Goal: Information Seeking & Learning: Learn about a topic

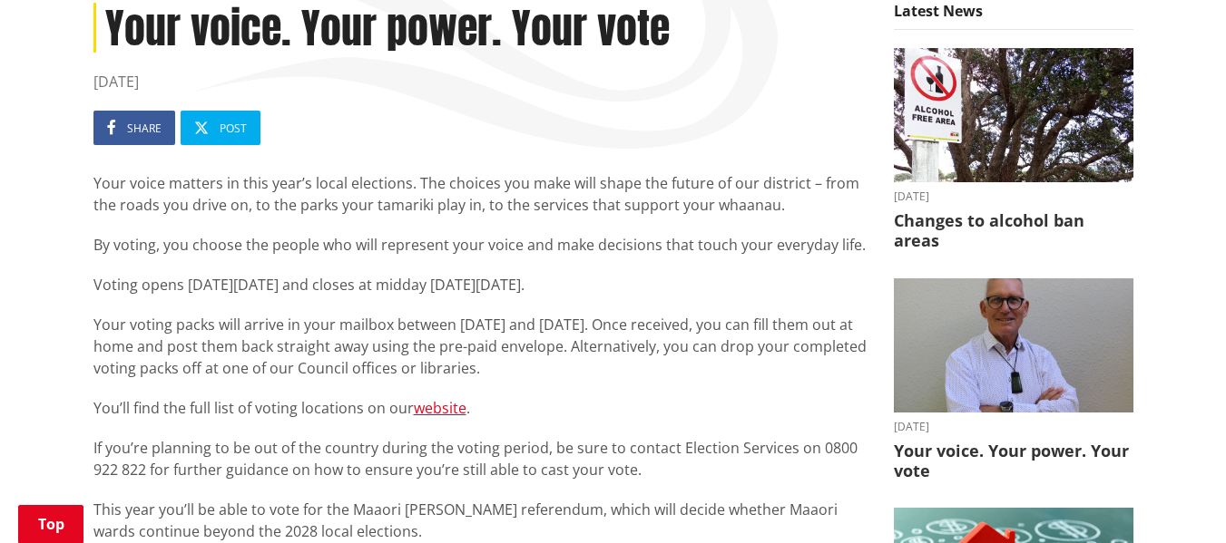
scroll to position [272, 0]
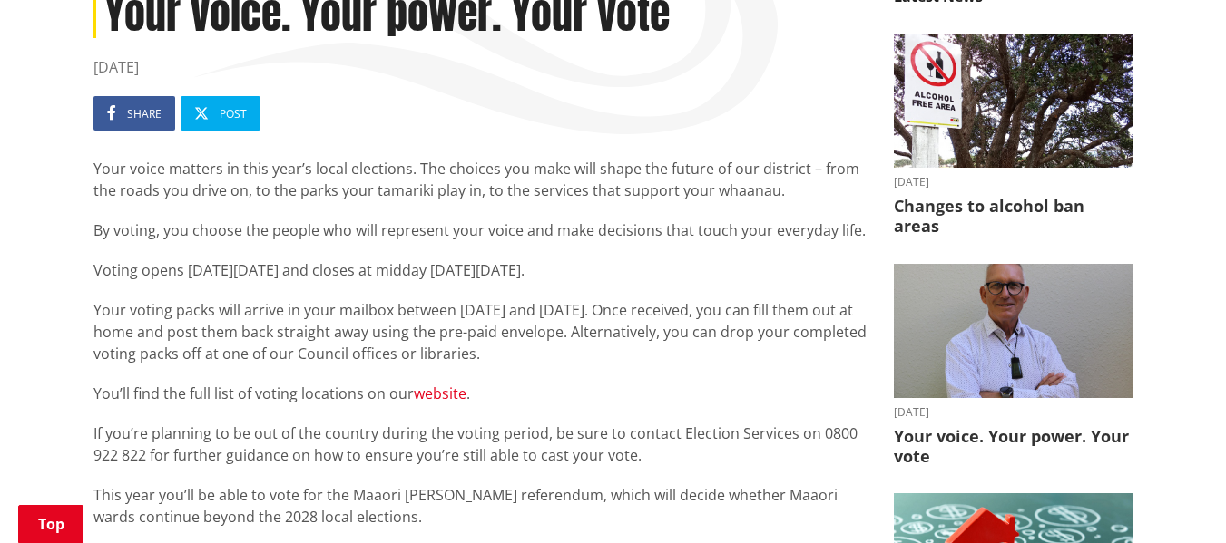
click at [435, 394] on link "website" at bounding box center [440, 394] width 53 height 20
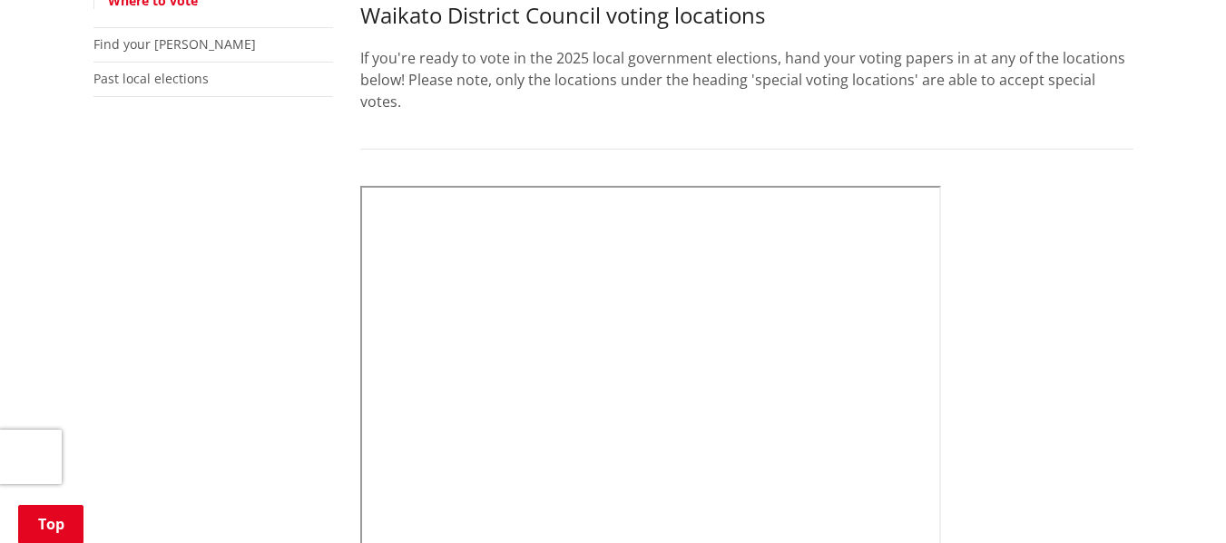
scroll to position [635, 0]
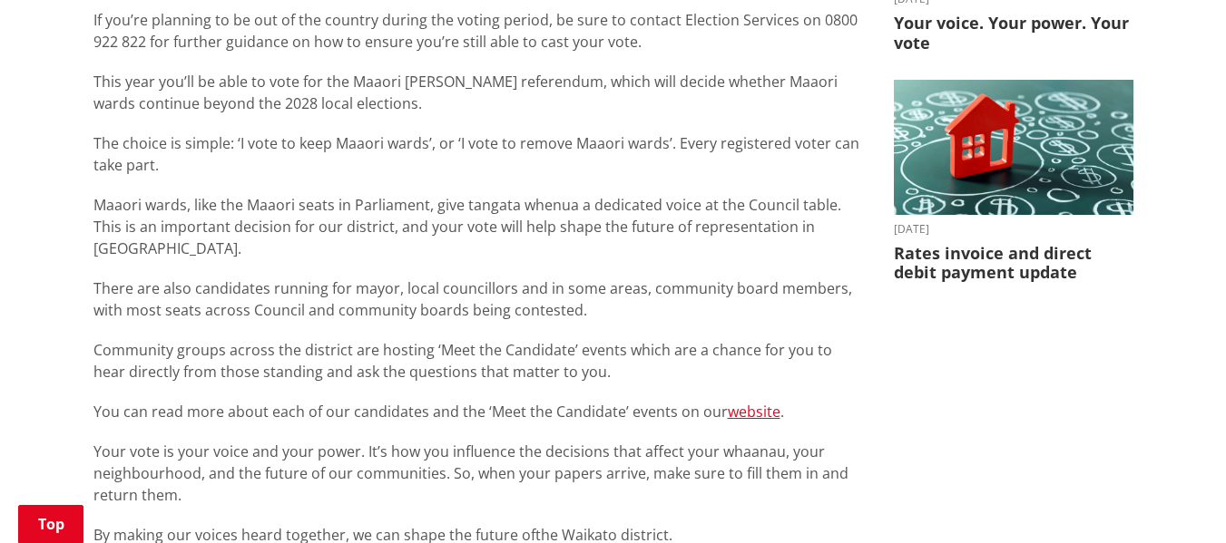
scroll to position [726, 0]
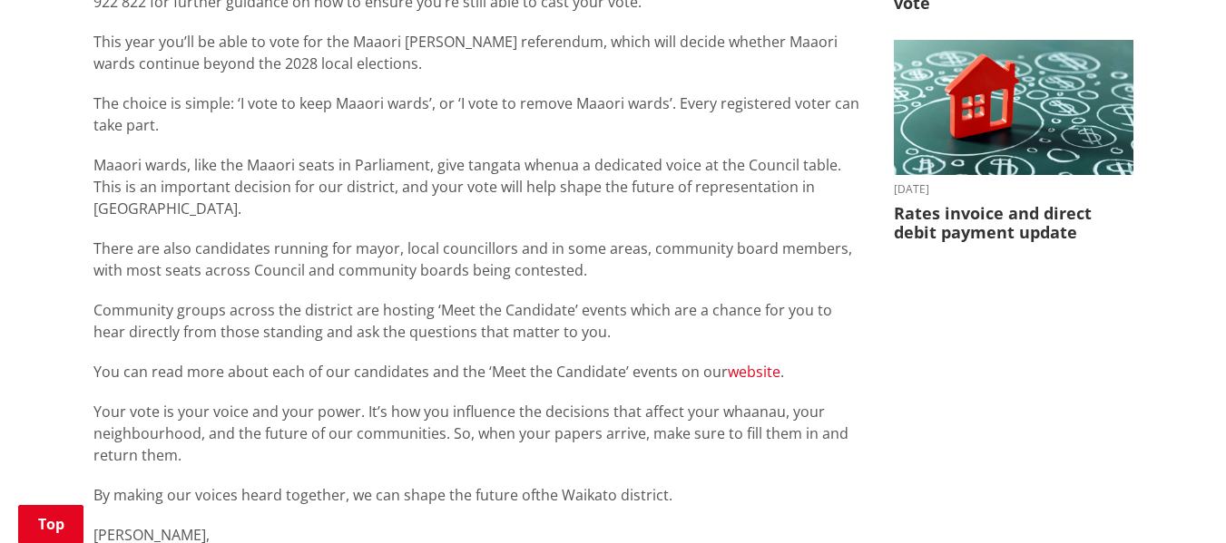
click at [757, 362] on link "website" at bounding box center [754, 372] width 53 height 20
click at [756, 362] on link "website" at bounding box center [754, 372] width 53 height 20
click at [738, 362] on link "website" at bounding box center [754, 372] width 53 height 20
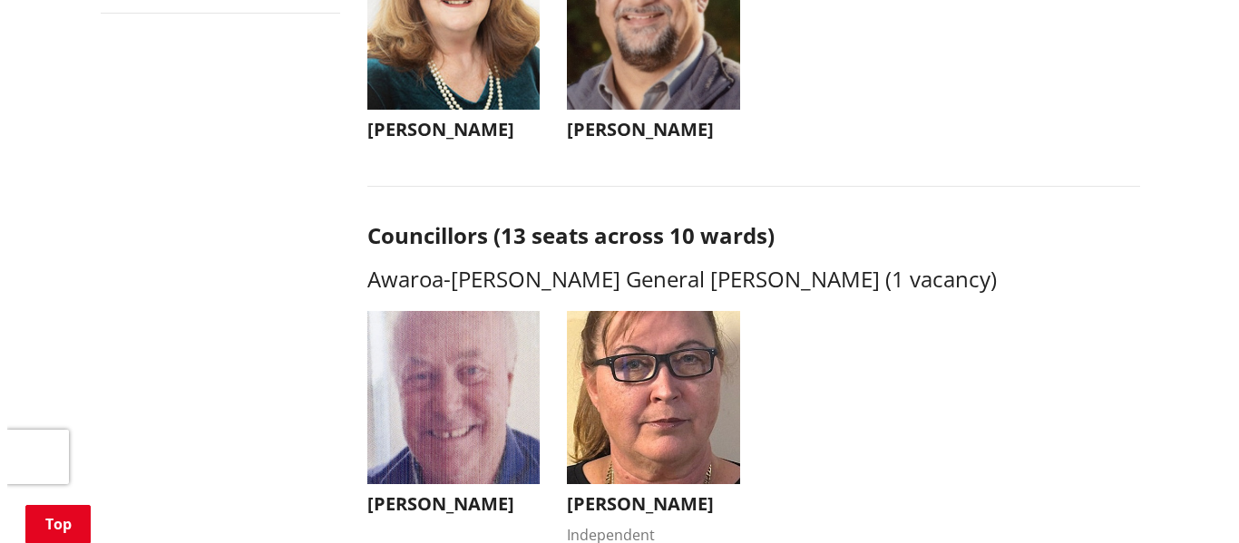
scroll to position [635, 0]
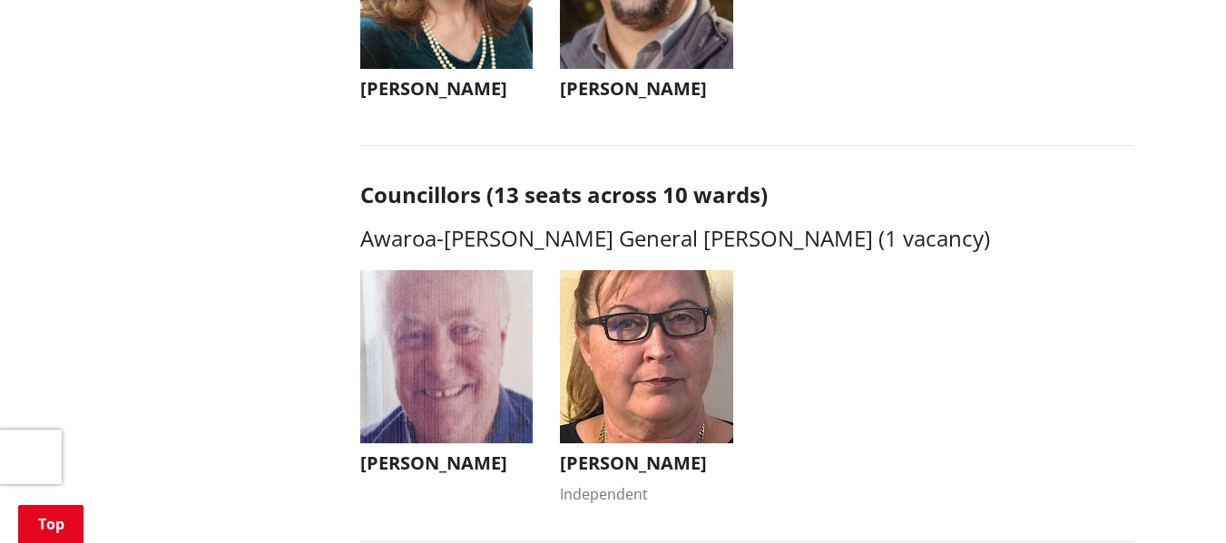
click at [423, 357] on img "button" at bounding box center [446, 356] width 173 height 173
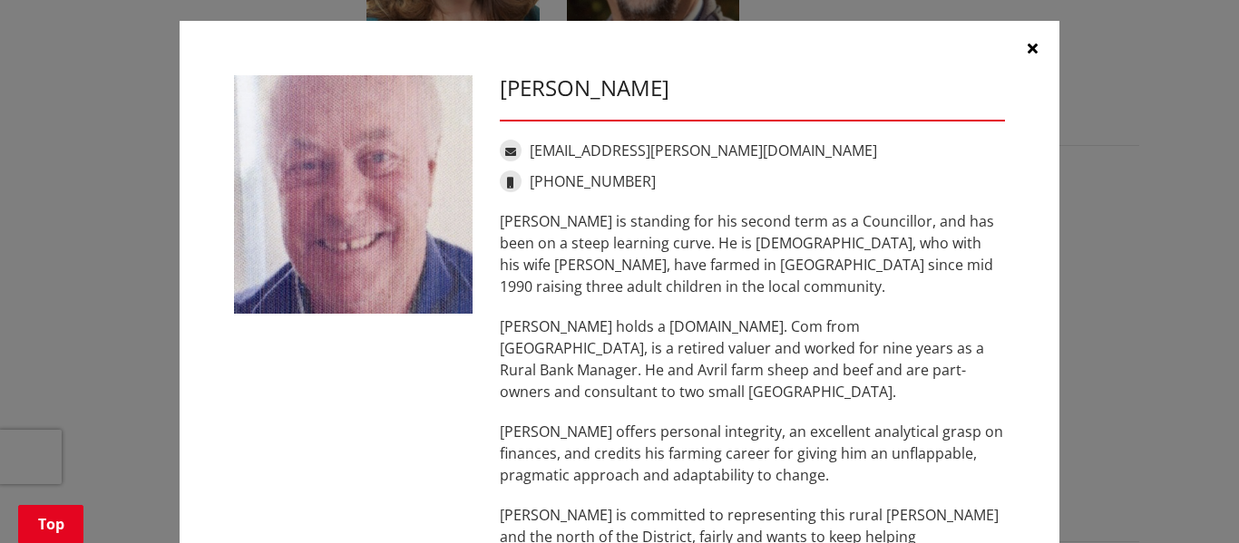
scroll to position [0, 0]
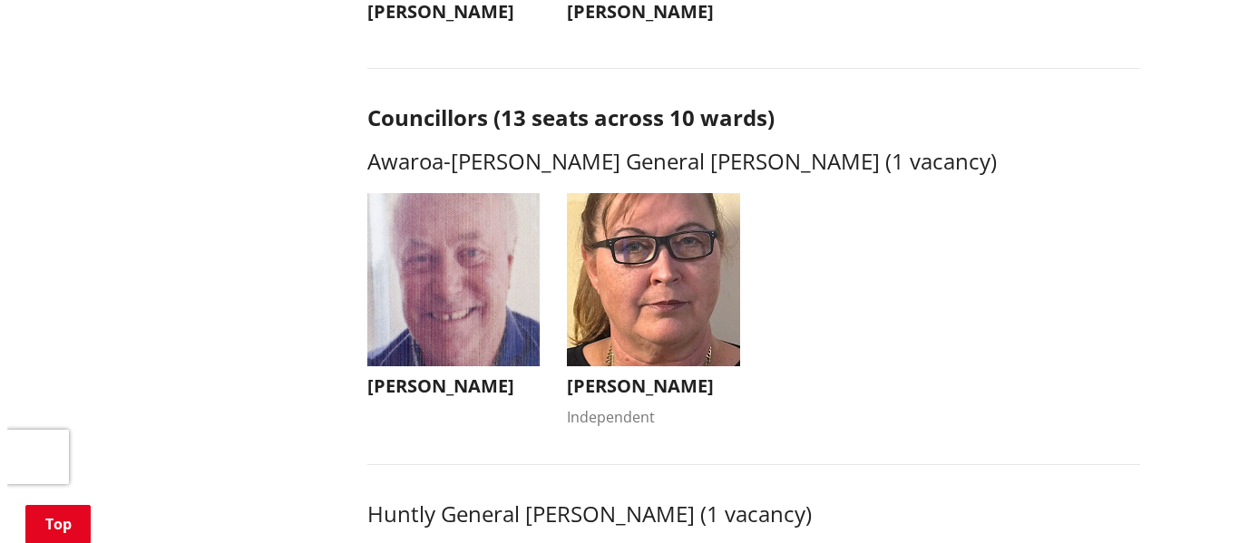
scroll to position [726, 0]
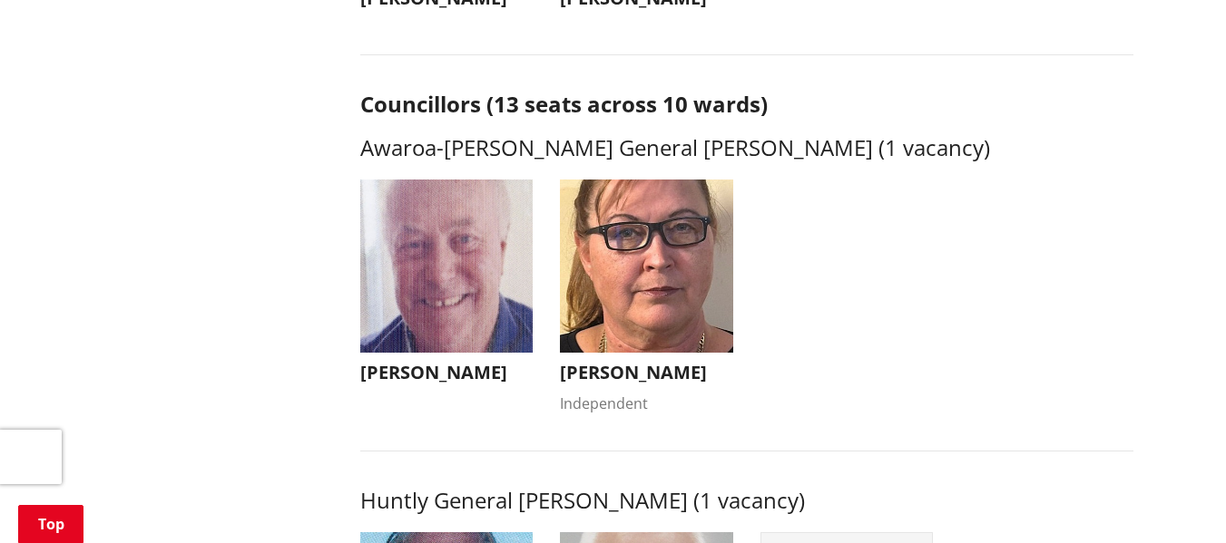
click at [652, 239] on img "button" at bounding box center [646, 266] width 173 height 173
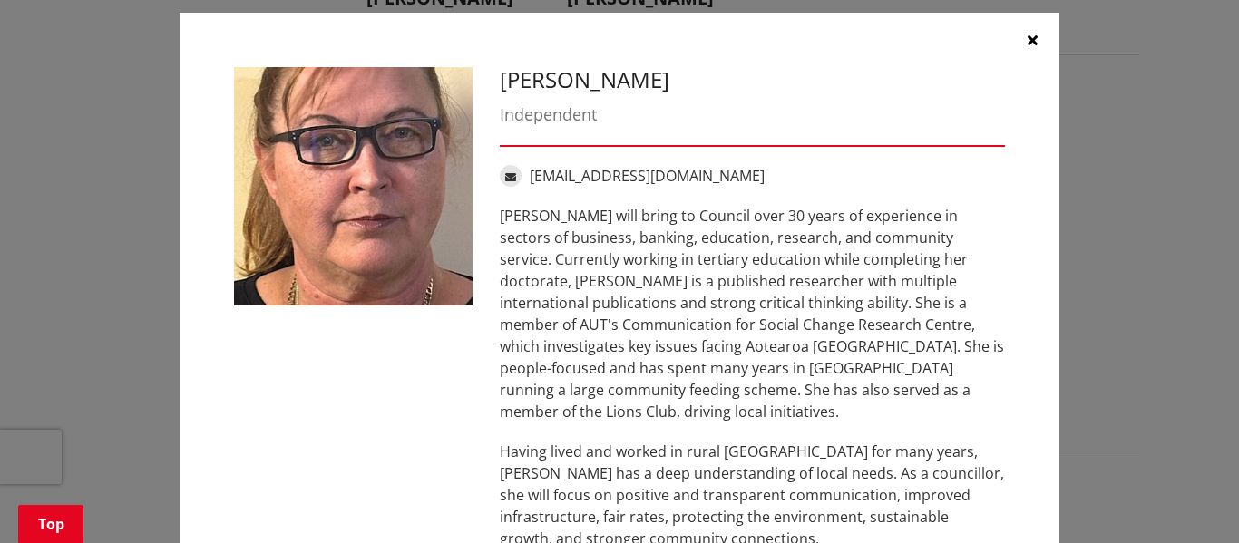
scroll to position [0, 0]
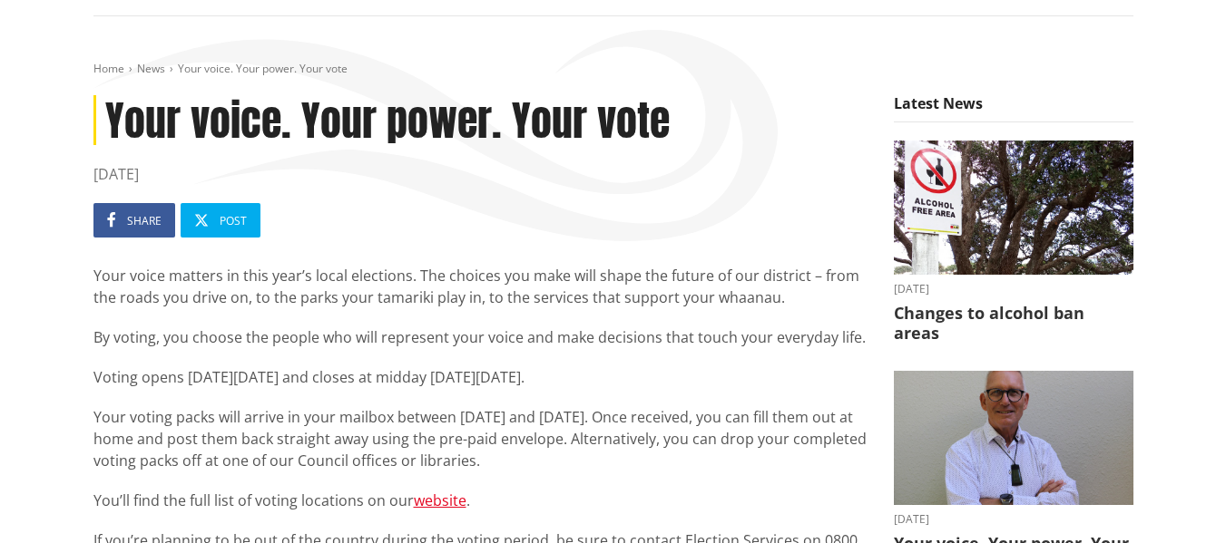
scroll to position [181, 0]
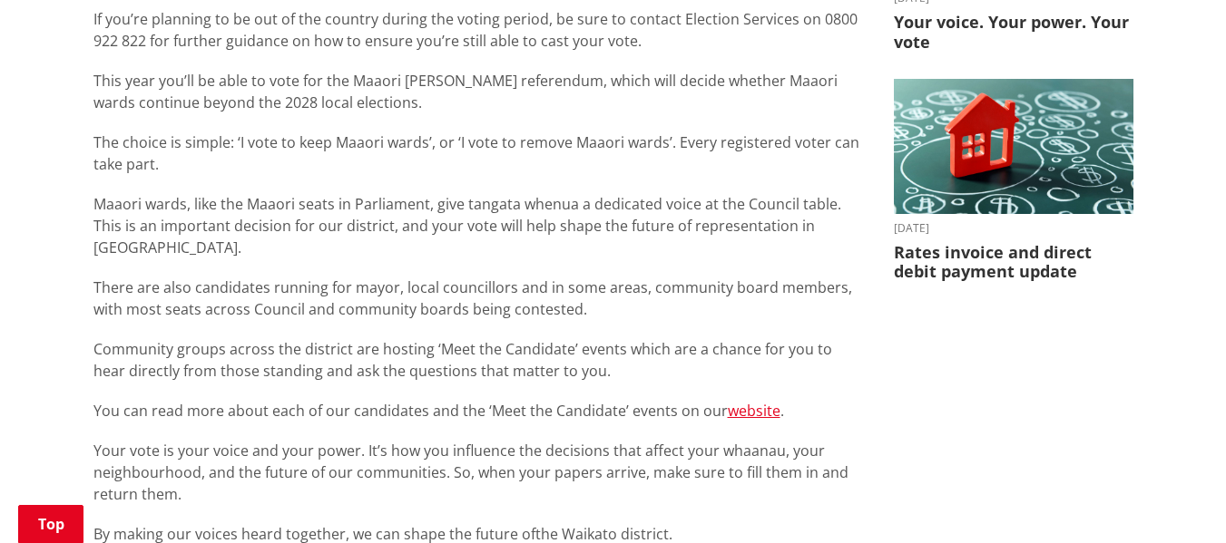
scroll to position [726, 0]
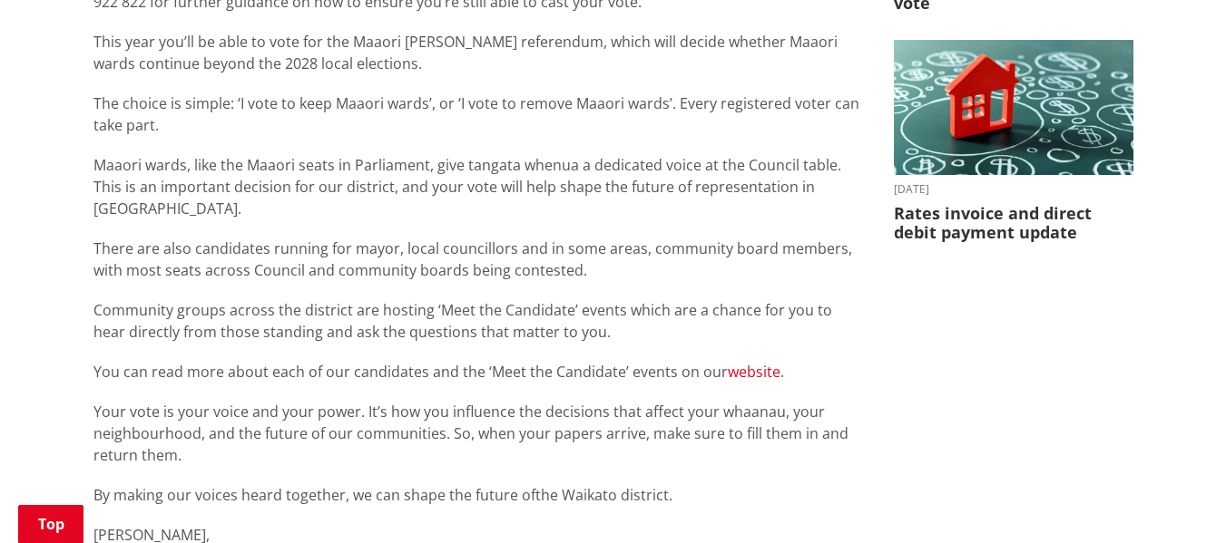
click at [750, 362] on link "website" at bounding box center [754, 372] width 53 height 20
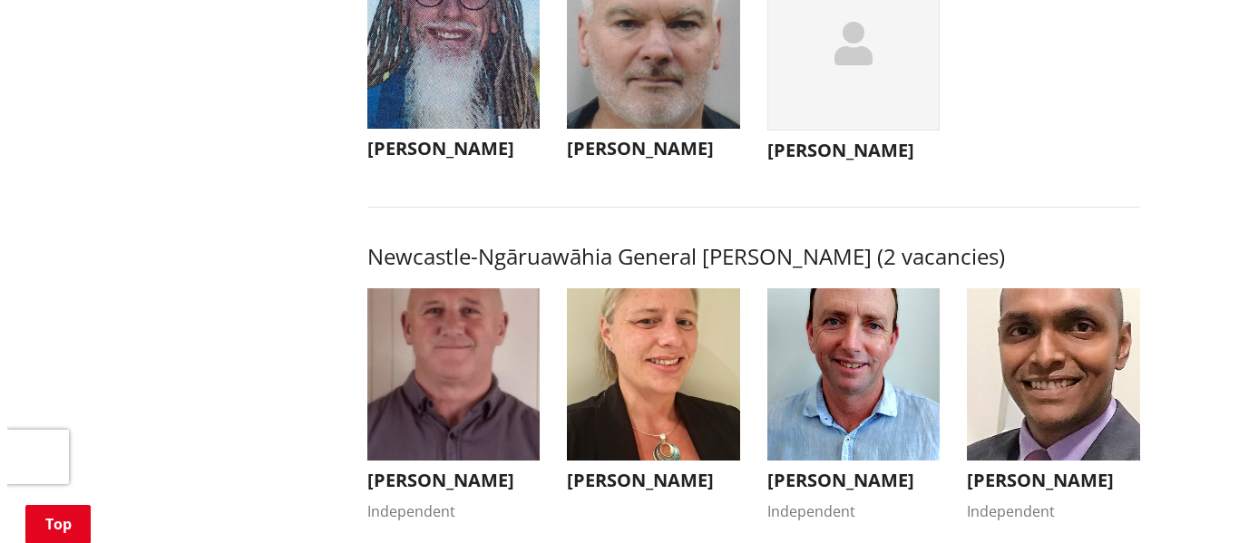
scroll to position [1270, 0]
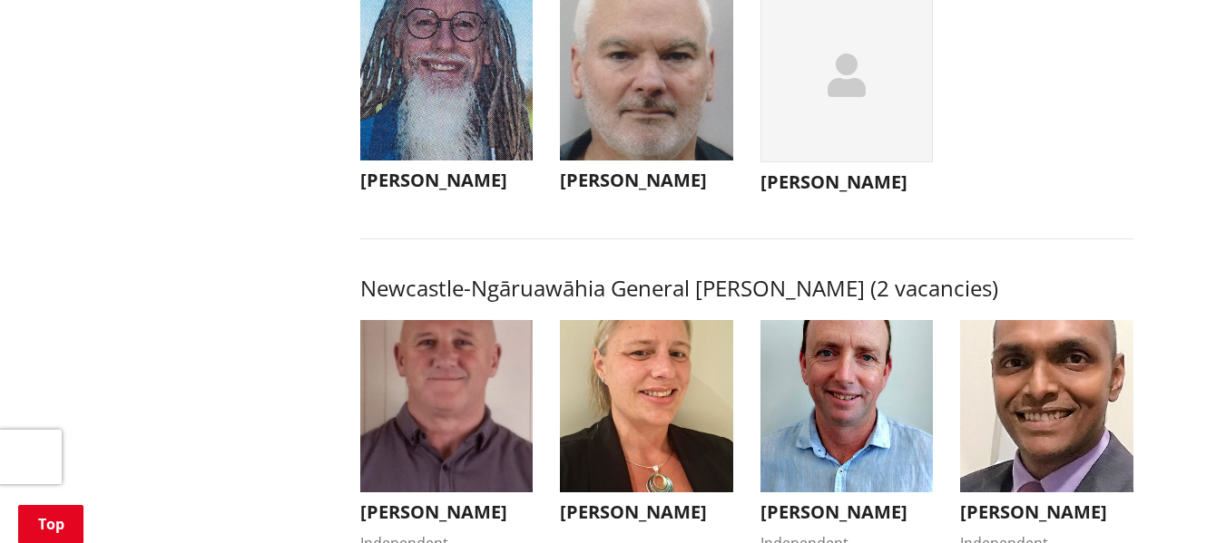
click at [664, 410] on img "button" at bounding box center [646, 406] width 173 height 173
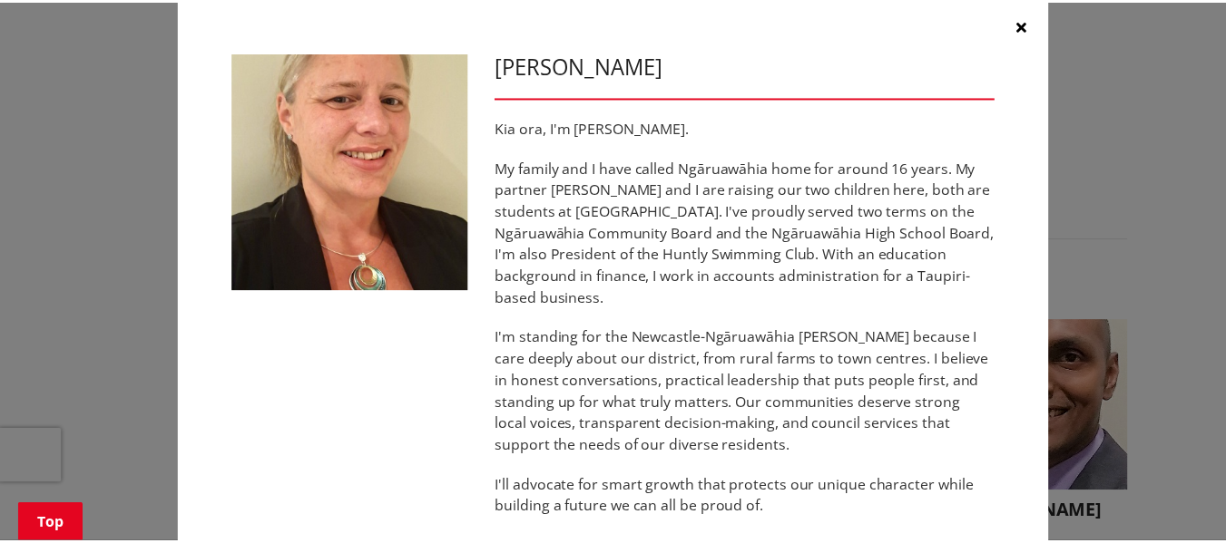
scroll to position [0, 0]
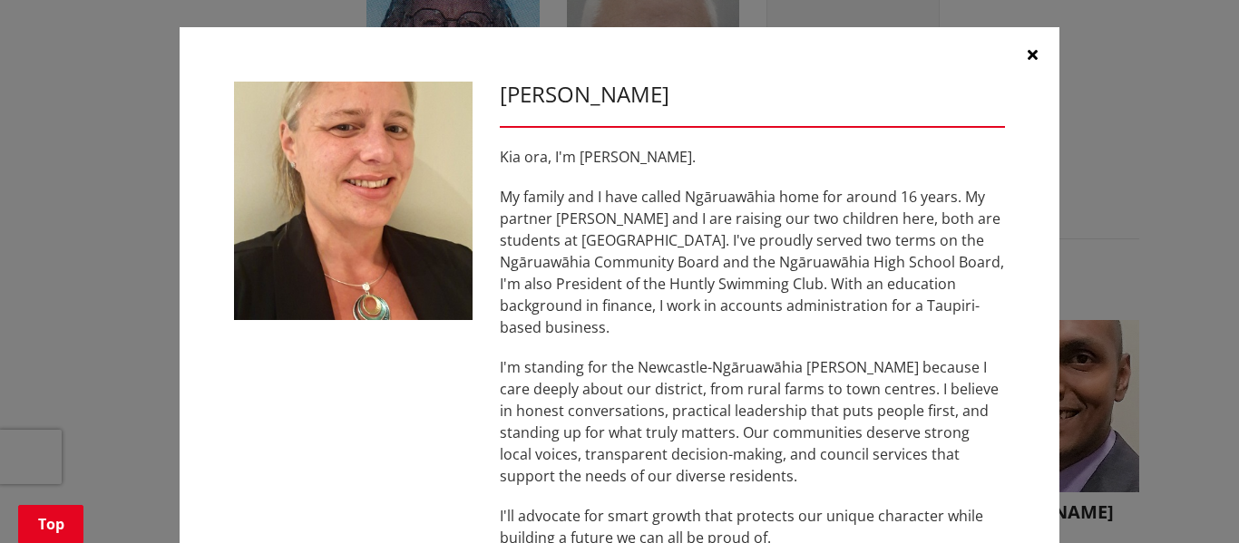
click at [1030, 54] on icon "button" at bounding box center [1033, 54] width 10 height 15
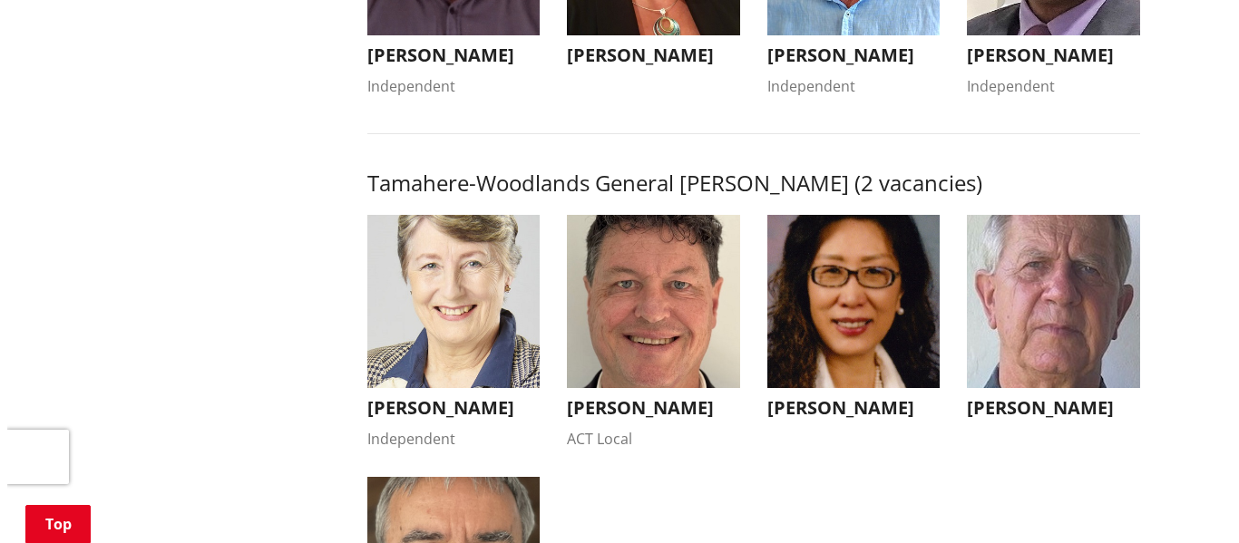
scroll to position [1724, 0]
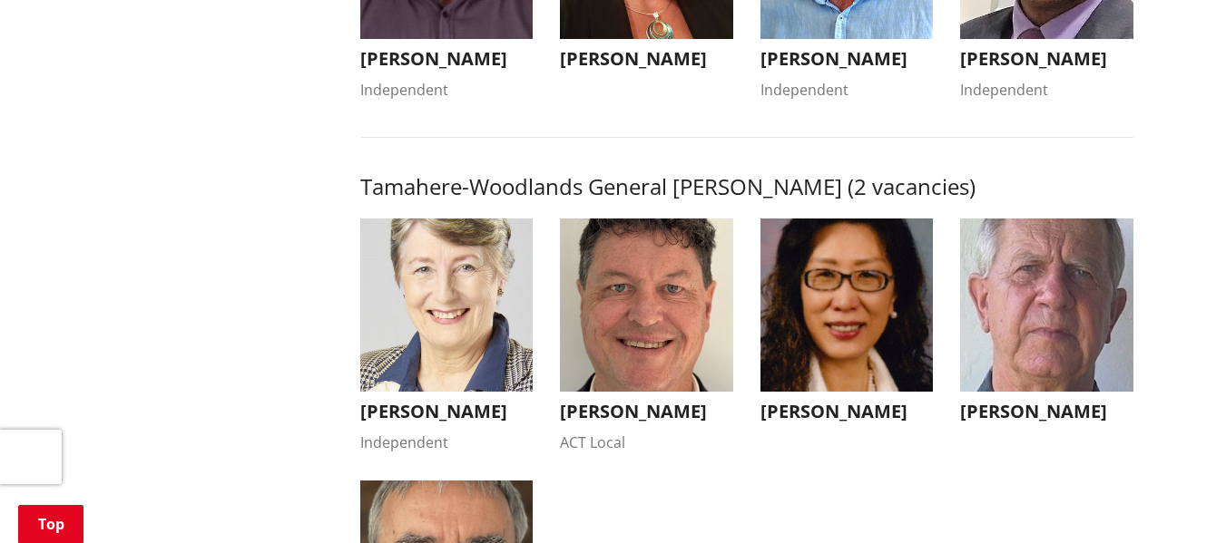
click at [447, 335] on img "button" at bounding box center [446, 305] width 173 height 173
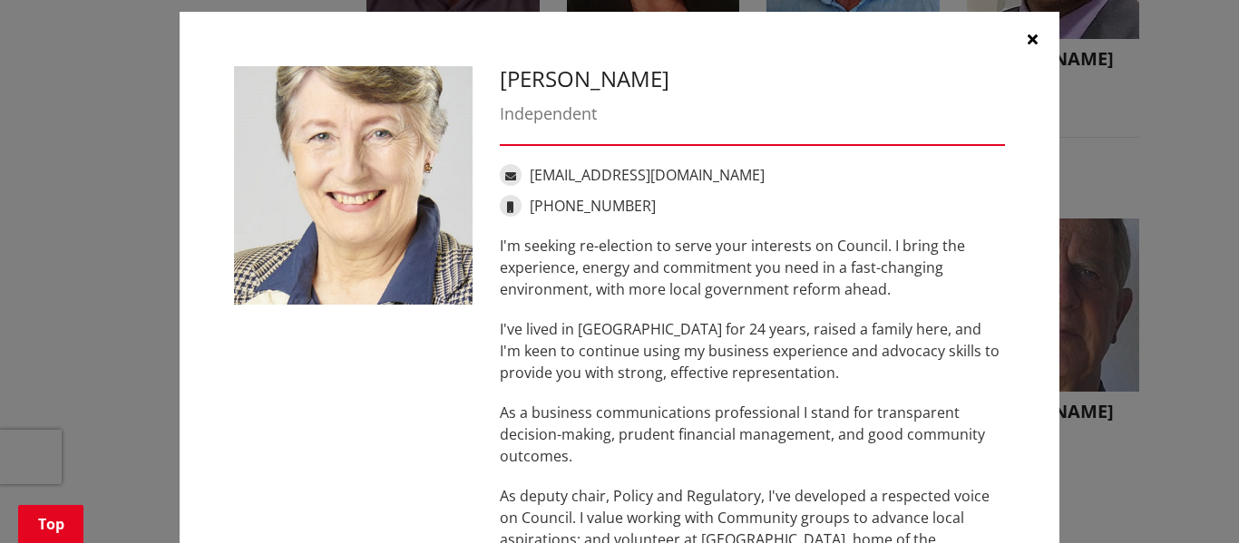
scroll to position [0, 0]
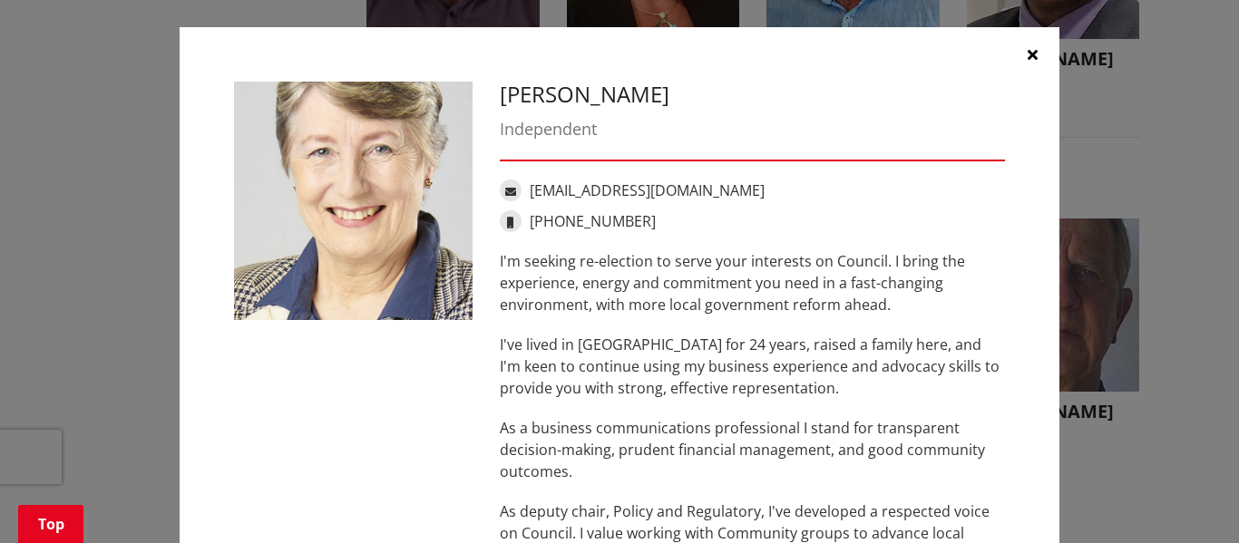
click at [851, 262] on p "I'm seeking re-election to serve your interests on Council. I bring the experie…" at bounding box center [752, 282] width 505 height 65
click at [879, 270] on p "I'm seeking re-election to serve your interests on Council. I bring the experie…" at bounding box center [752, 282] width 505 height 65
click at [946, 289] on p "I'm seeking re-election to serve your interests on Council. I bring the experie…" at bounding box center [752, 282] width 505 height 65
click at [1028, 52] on icon "button" at bounding box center [1033, 54] width 10 height 15
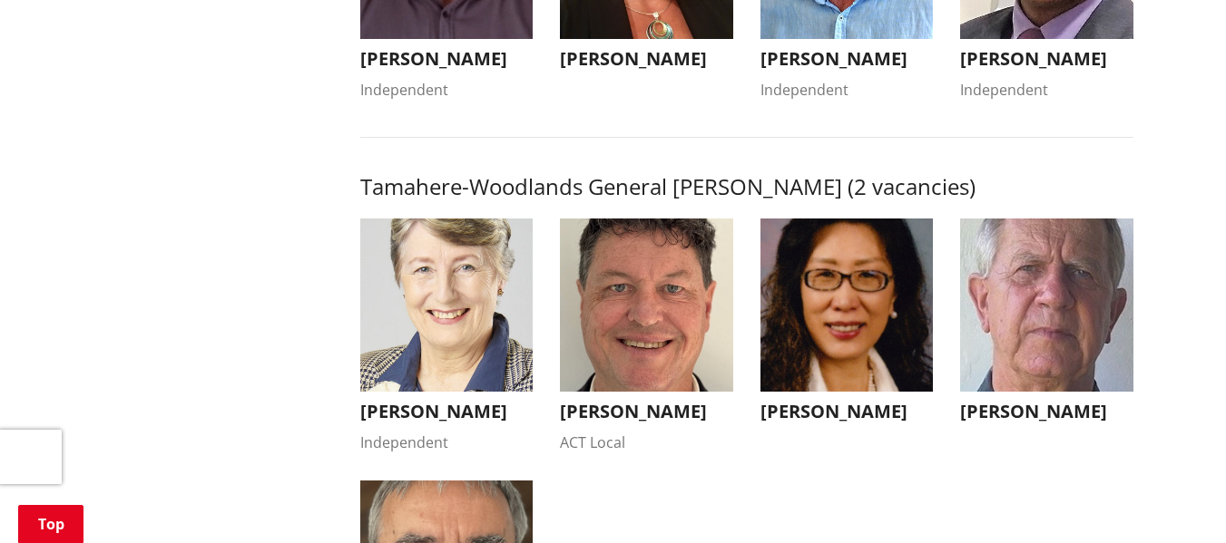
click at [833, 334] on img "button" at bounding box center [846, 305] width 173 height 173
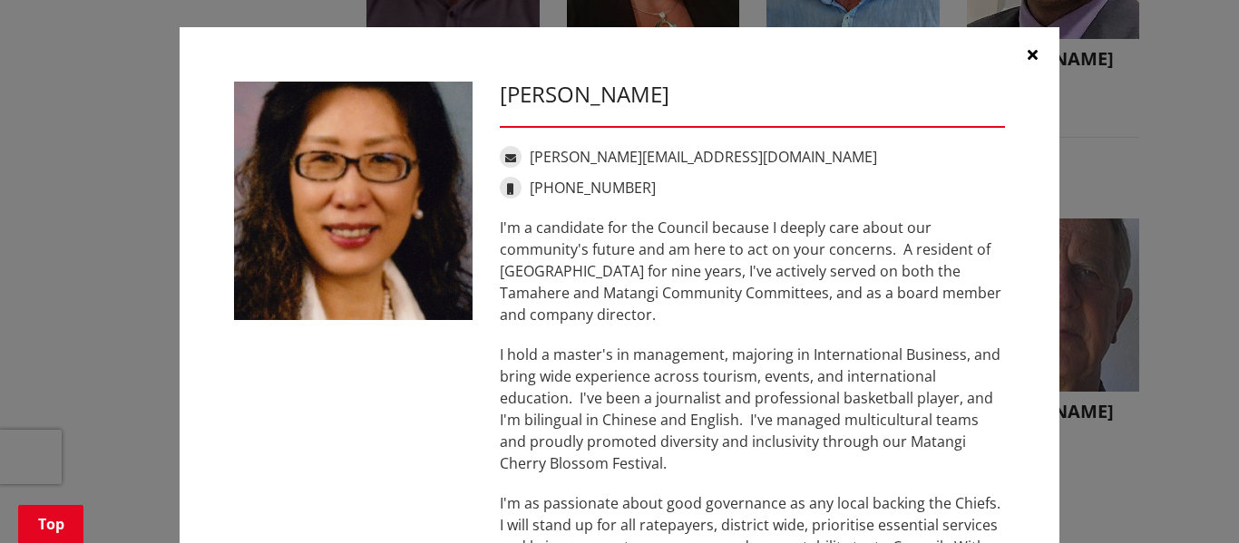
click at [623, 406] on p "I hold a master's in management, majoring in International Business, and bring …" at bounding box center [752, 409] width 505 height 131
click at [623, 382] on p "I hold a master's in management, majoring in International Business, and bring …" at bounding box center [752, 409] width 505 height 131
click at [649, 381] on p "I hold a master's in management, majoring in International Business, and bring …" at bounding box center [752, 409] width 505 height 131
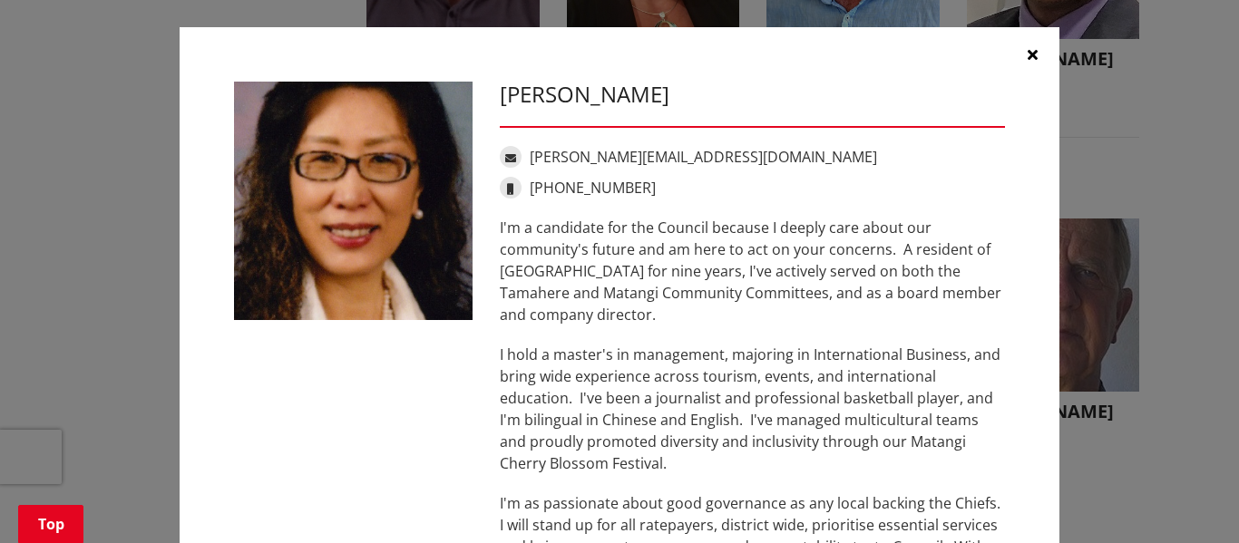
click at [738, 219] on p "I'm a candidate for the Council because I deeply care about our community's fut…" at bounding box center [752, 271] width 505 height 109
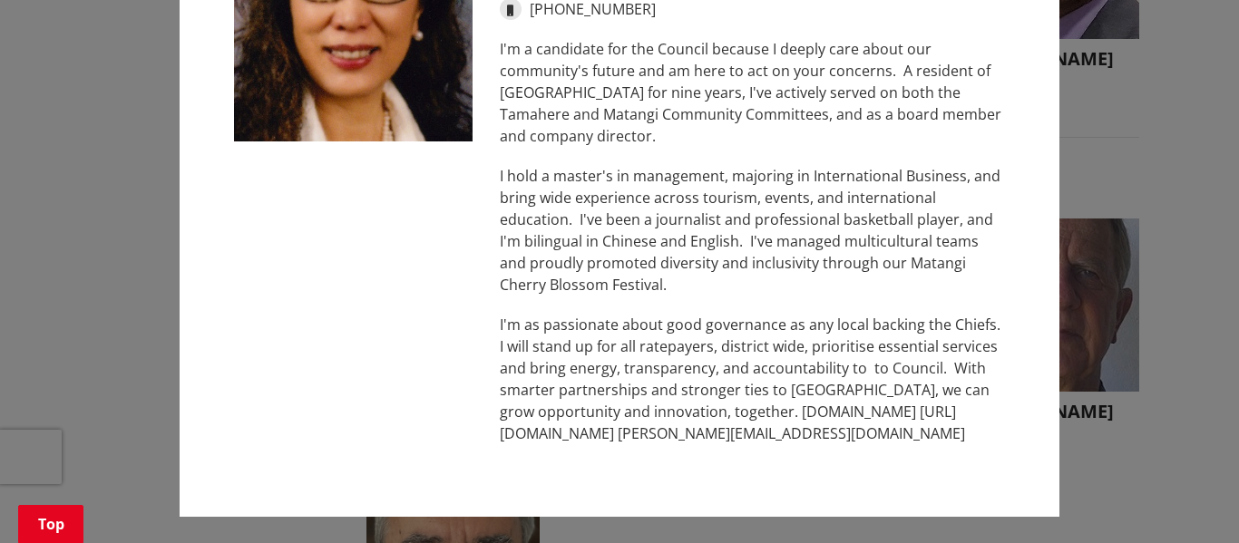
scroll to position [180, 0]
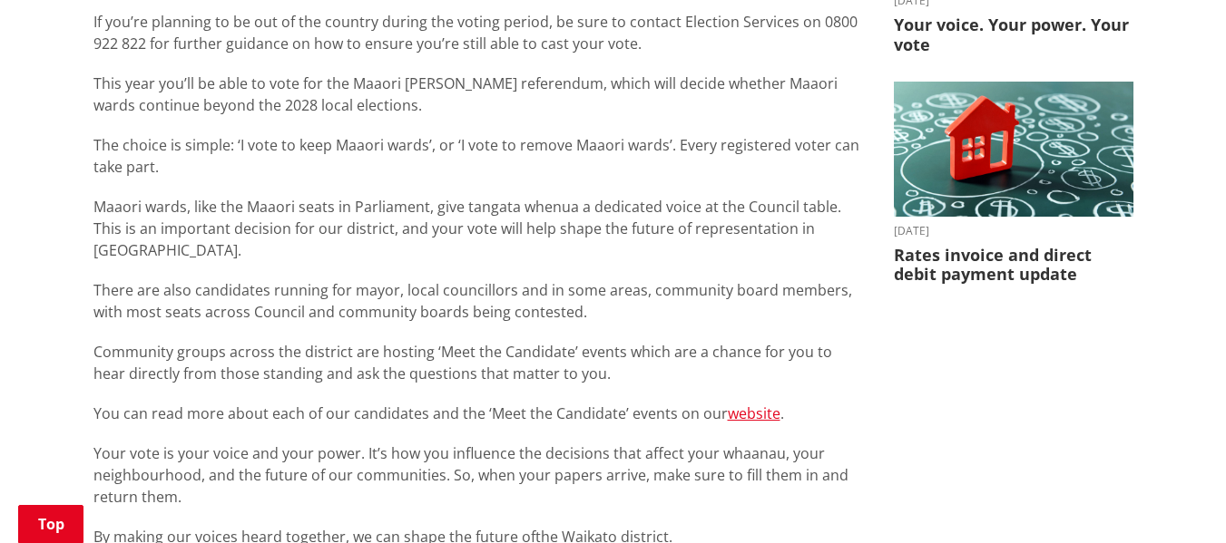
scroll to position [726, 0]
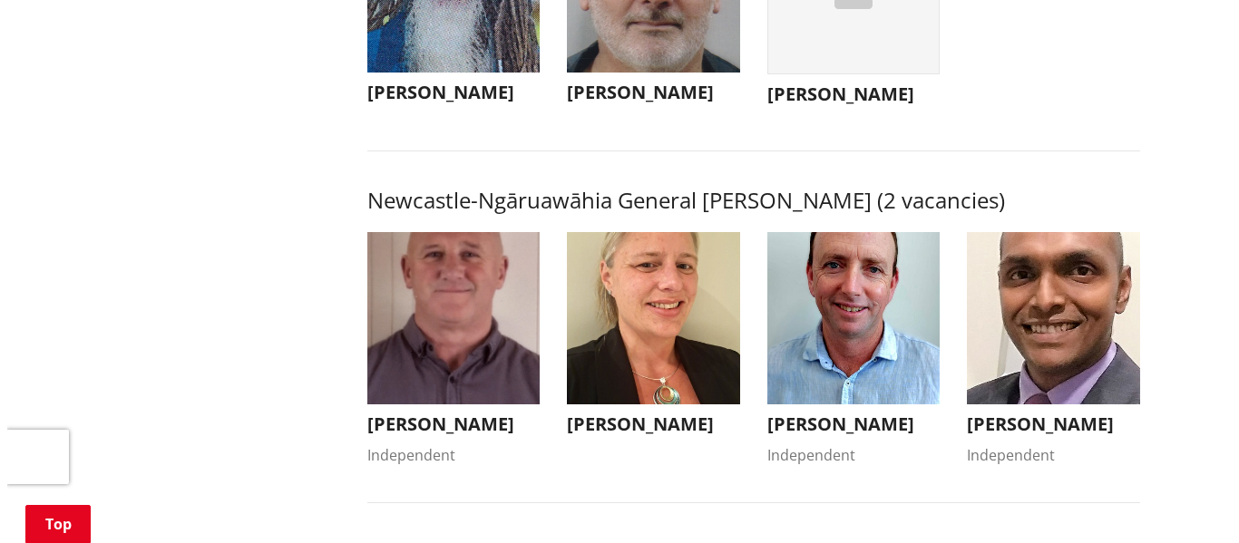
scroll to position [1361, 0]
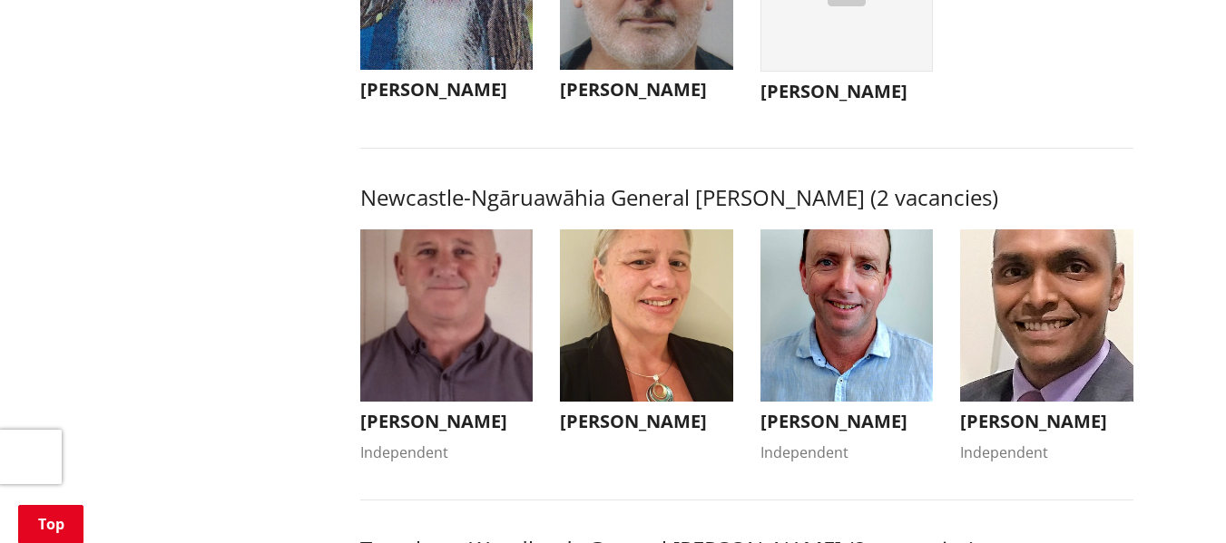
click at [454, 363] on img "button" at bounding box center [446, 316] width 173 height 173
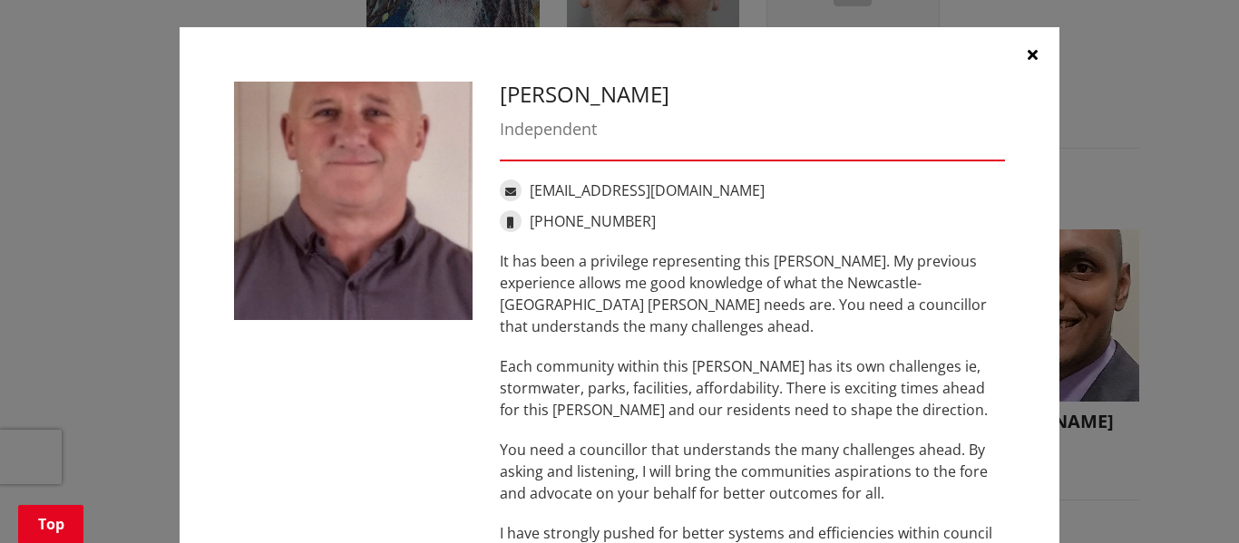
click at [532, 393] on p "Each community within this ward has its own challenges ie, stormwater, parks, f…" at bounding box center [752, 388] width 505 height 65
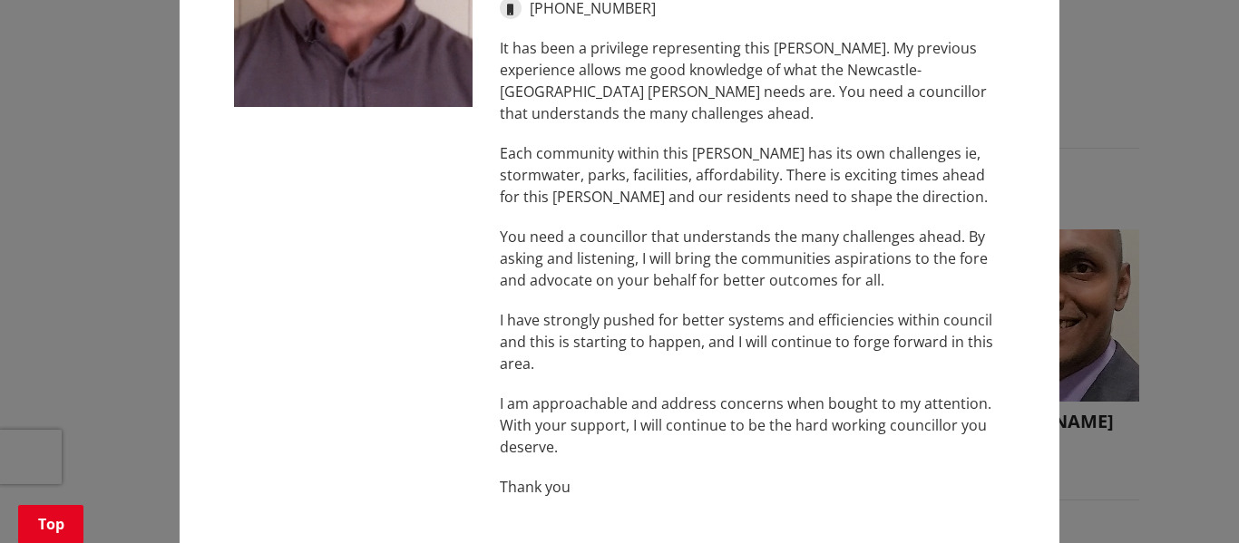
scroll to position [268, 0]
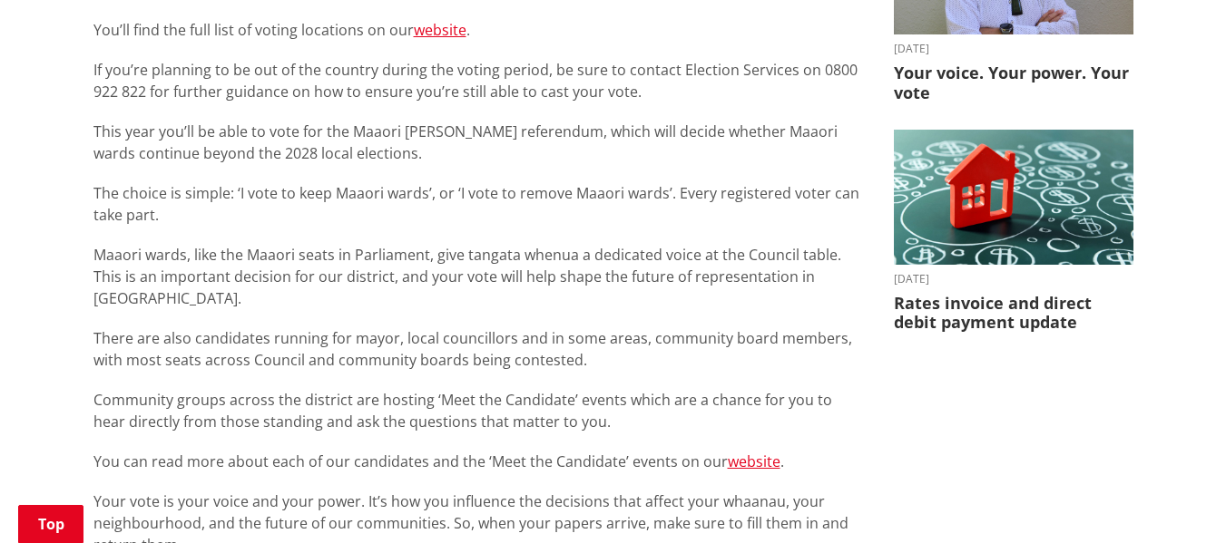
scroll to position [635, 0]
click at [741, 453] on link "website" at bounding box center [754, 463] width 53 height 20
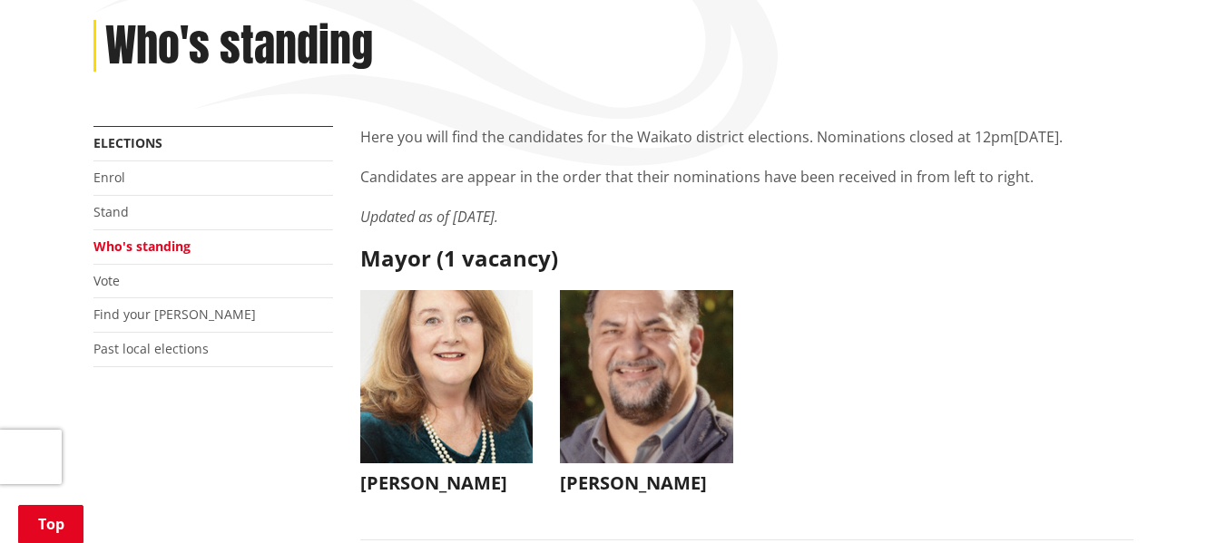
scroll to position [272, 0]
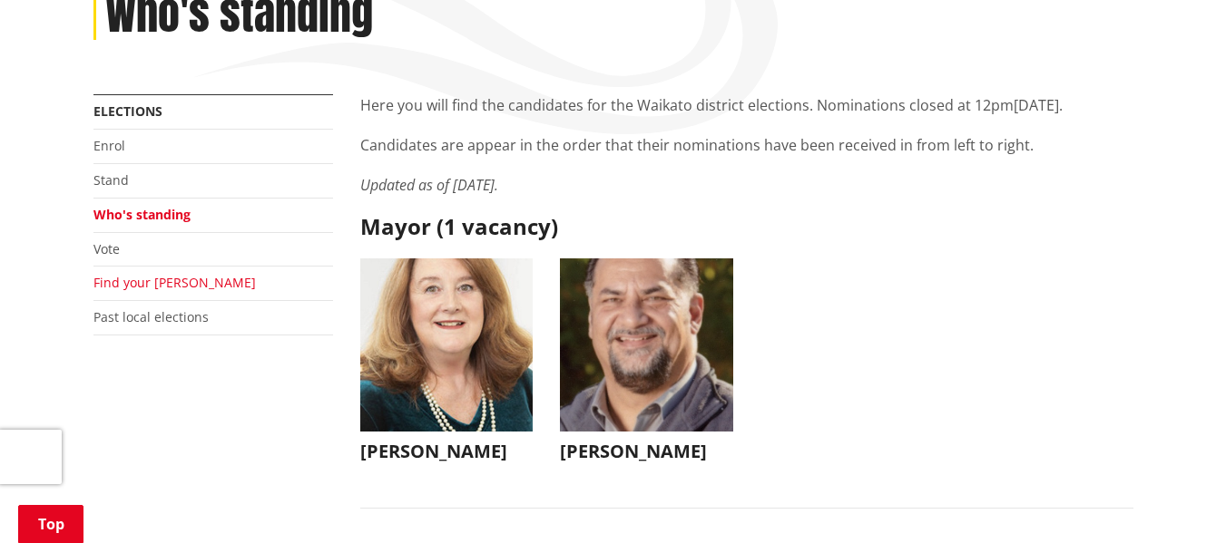
click at [129, 281] on link "Find your ward" at bounding box center [174, 282] width 162 height 17
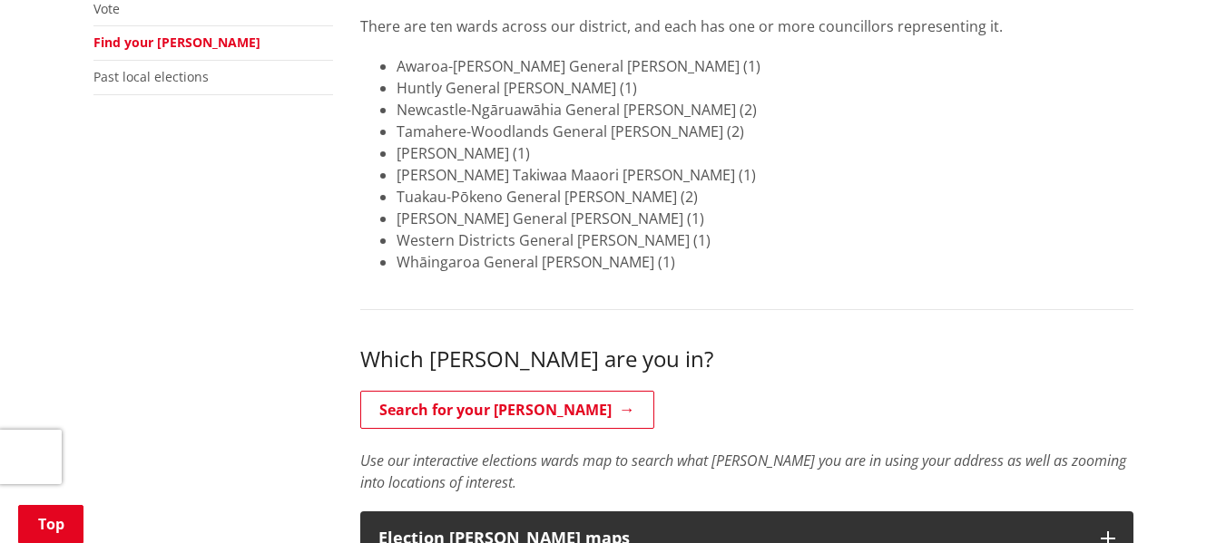
scroll to position [544, 0]
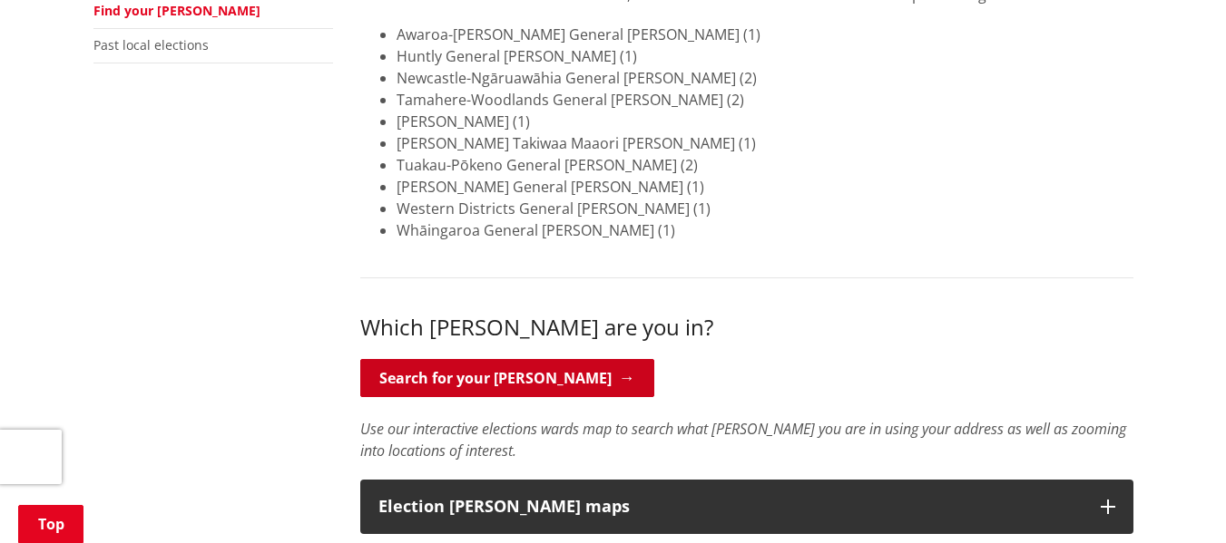
click at [520, 373] on link "Search for your ward" at bounding box center [507, 378] width 294 height 38
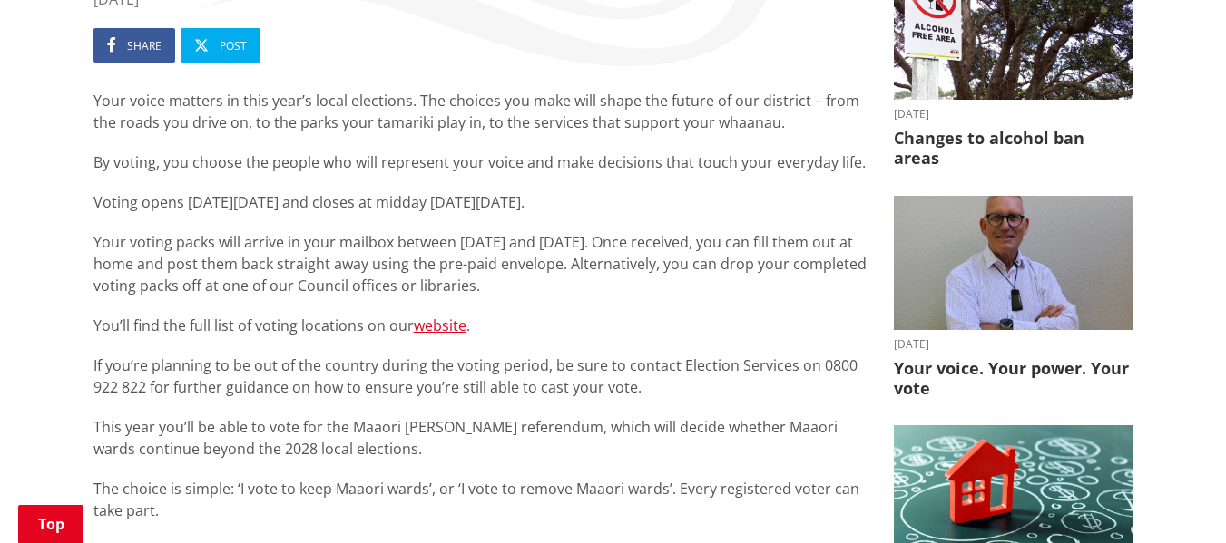
scroll to position [272, 0]
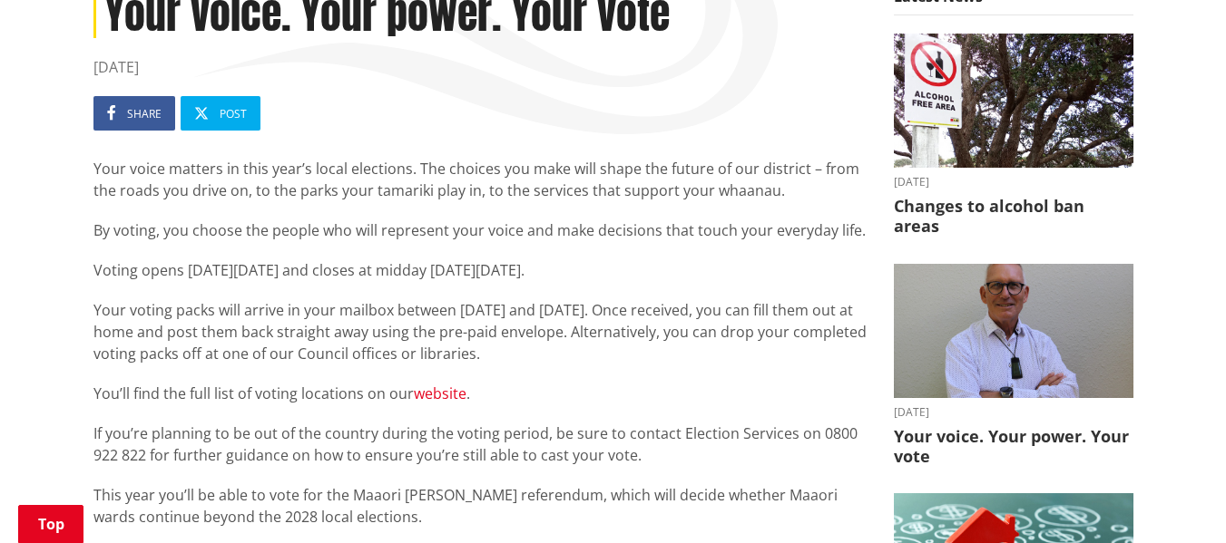
click at [418, 396] on link "website" at bounding box center [440, 394] width 53 height 20
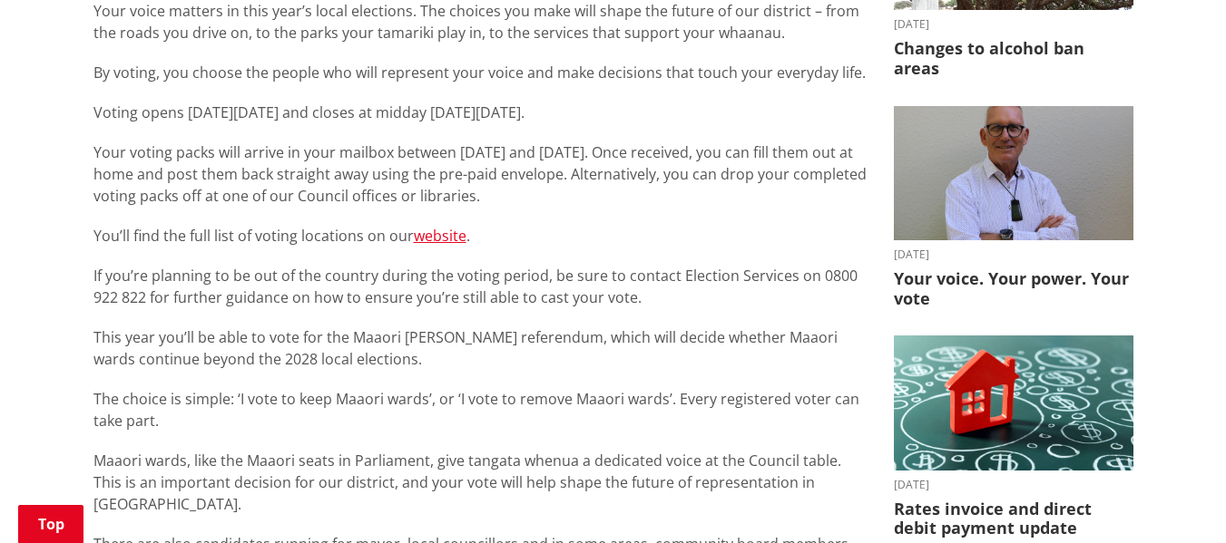
scroll to position [454, 0]
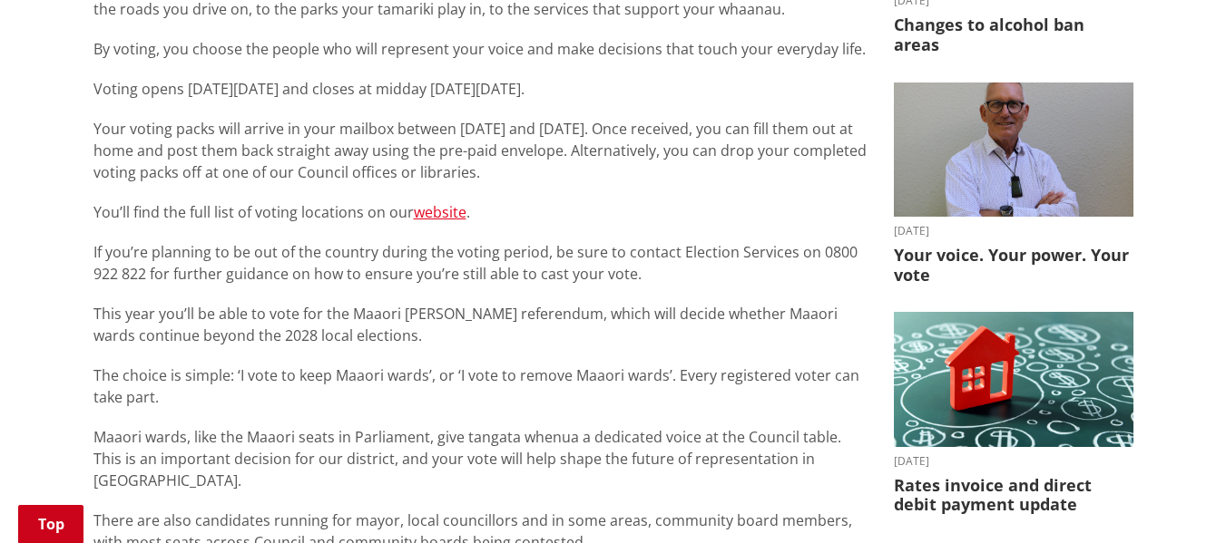
click at [44, 526] on link "Top" at bounding box center [50, 524] width 65 height 38
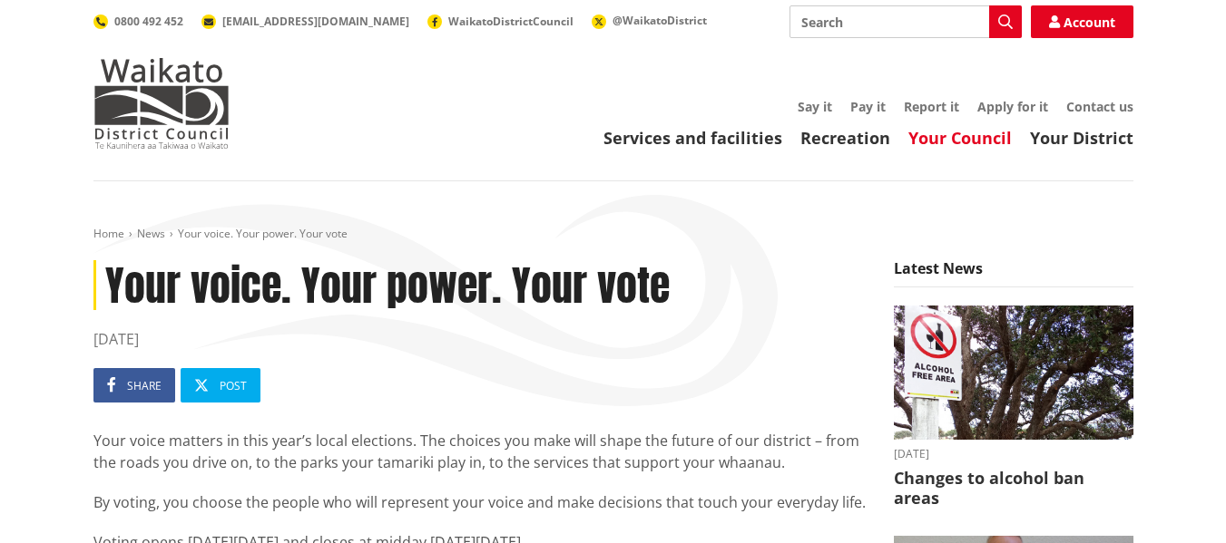
click at [998, 137] on link "Your Council" at bounding box center [959, 138] width 103 height 22
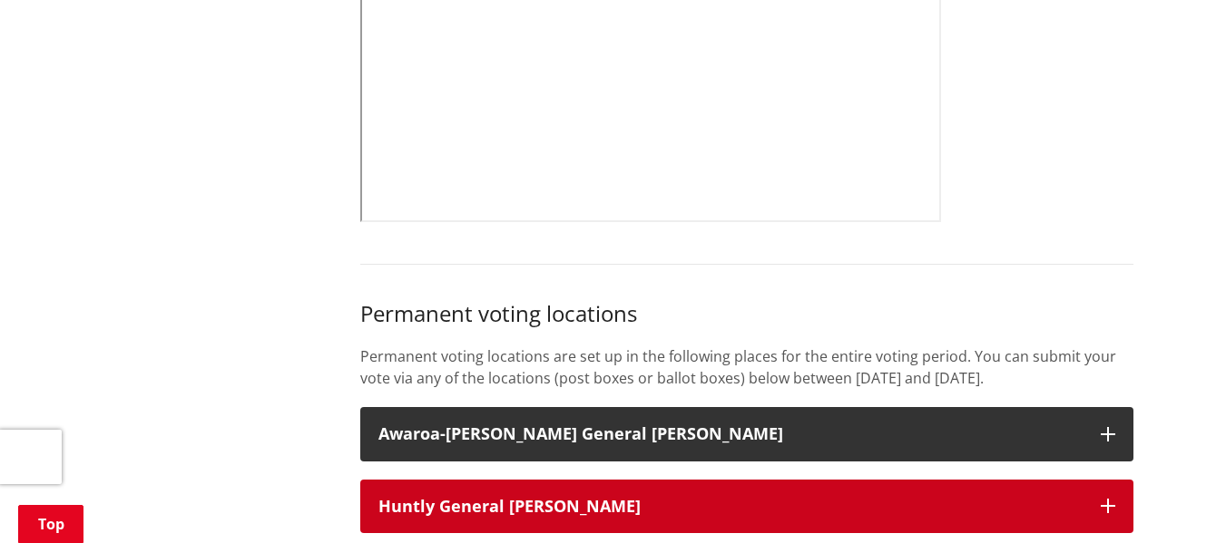
scroll to position [984, 0]
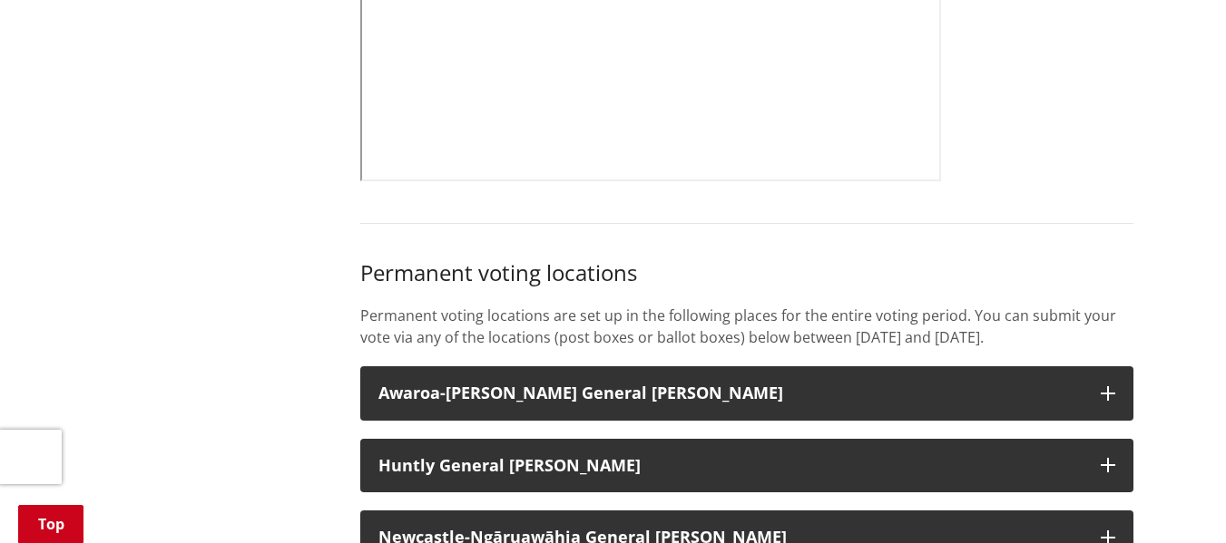
click at [57, 529] on link "Top" at bounding box center [50, 524] width 65 height 38
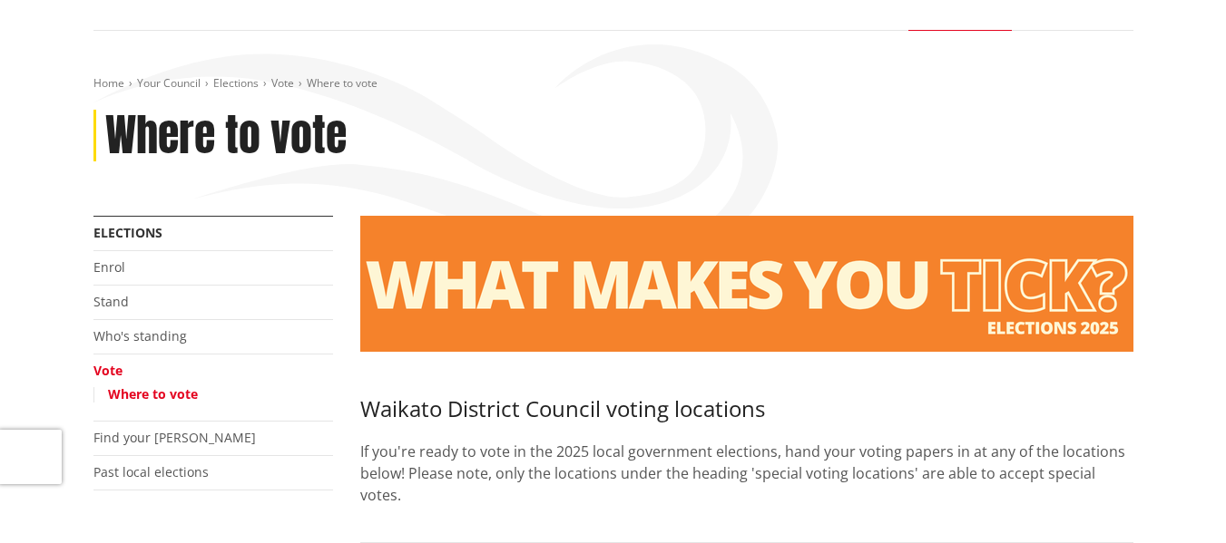
scroll to position [181, 0]
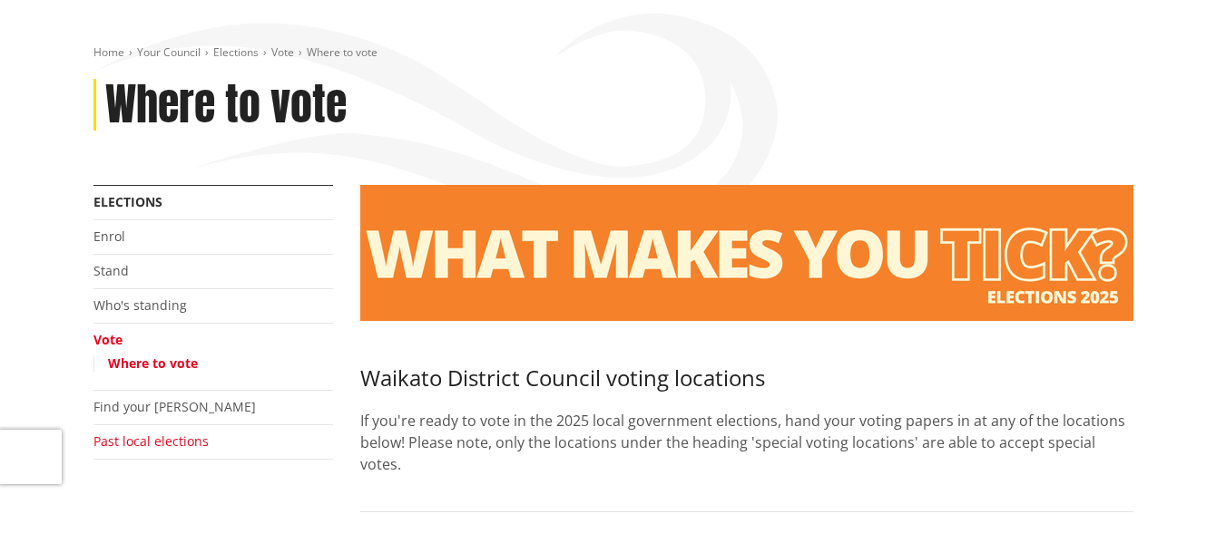
click at [177, 442] on link "Past local elections" at bounding box center [150, 441] width 115 height 17
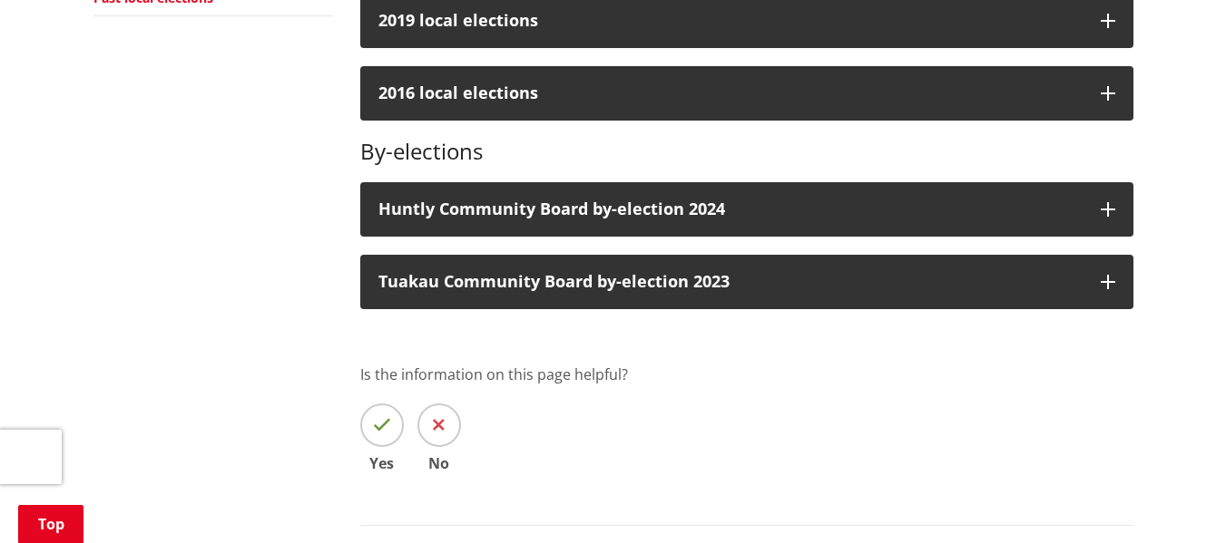
scroll to position [635, 0]
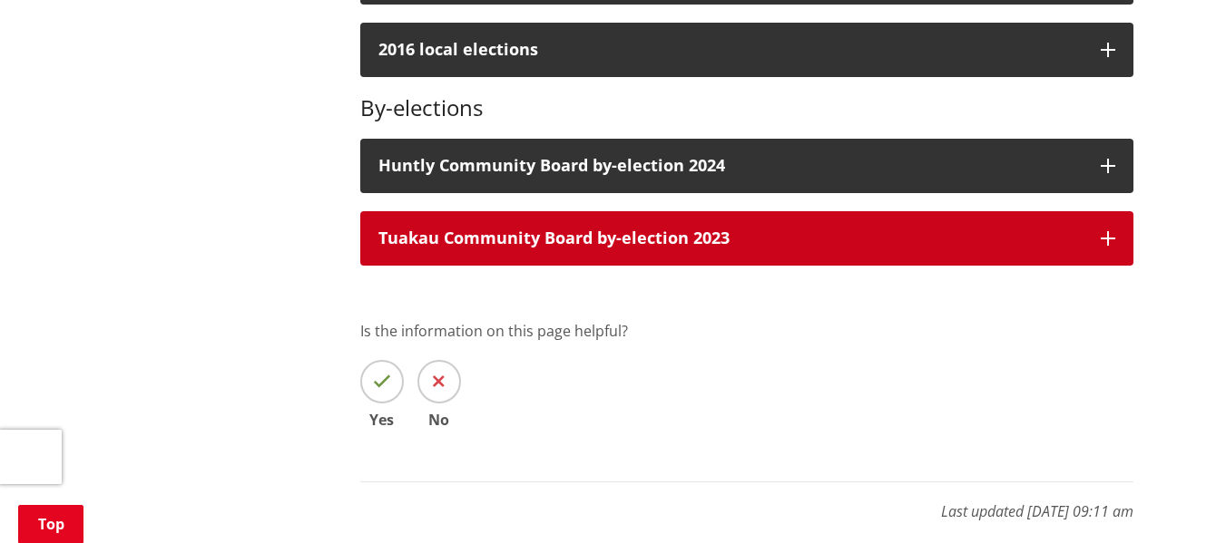
click at [619, 236] on div "Tuakau Community Board by-election 2023" at bounding box center [730, 239] width 704 height 18
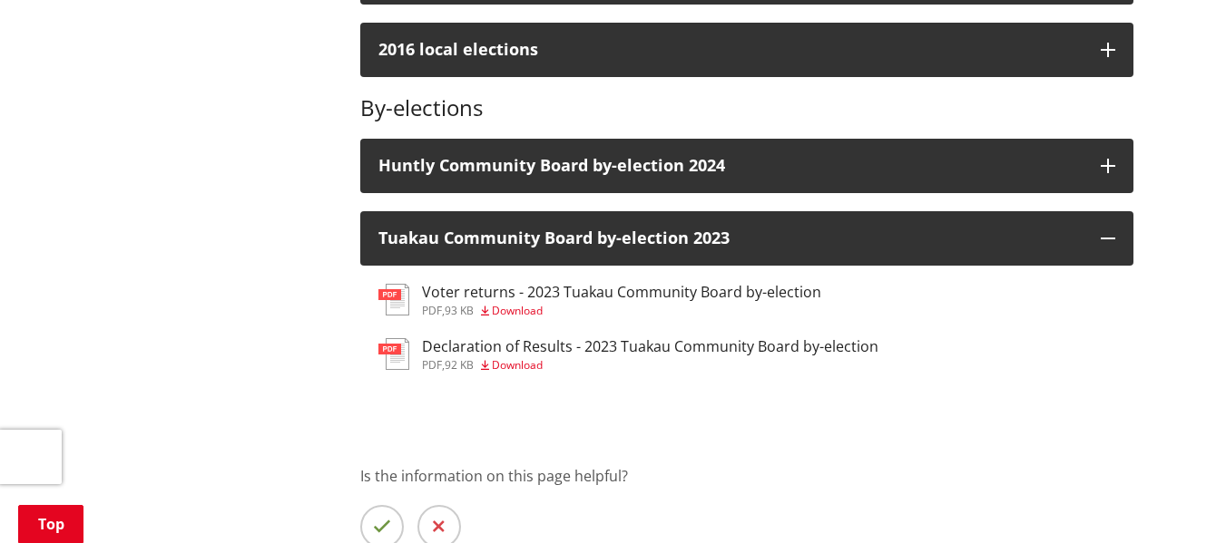
click at [442, 356] on h3 "Declaration of Results - 2023 Tuakau Community Board by-election" at bounding box center [650, 346] width 456 height 17
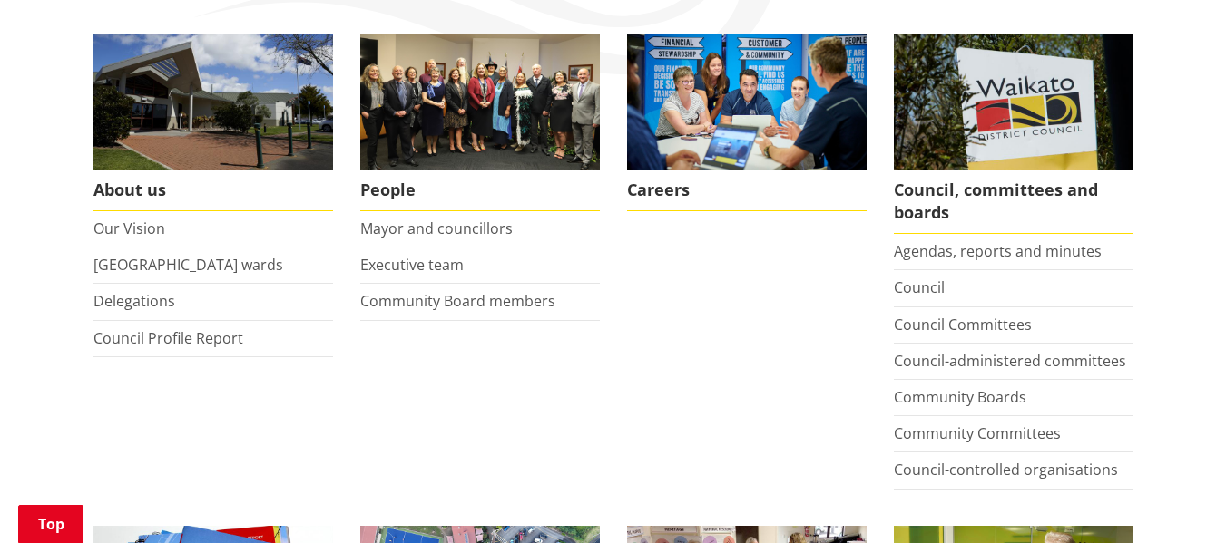
scroll to position [363, 0]
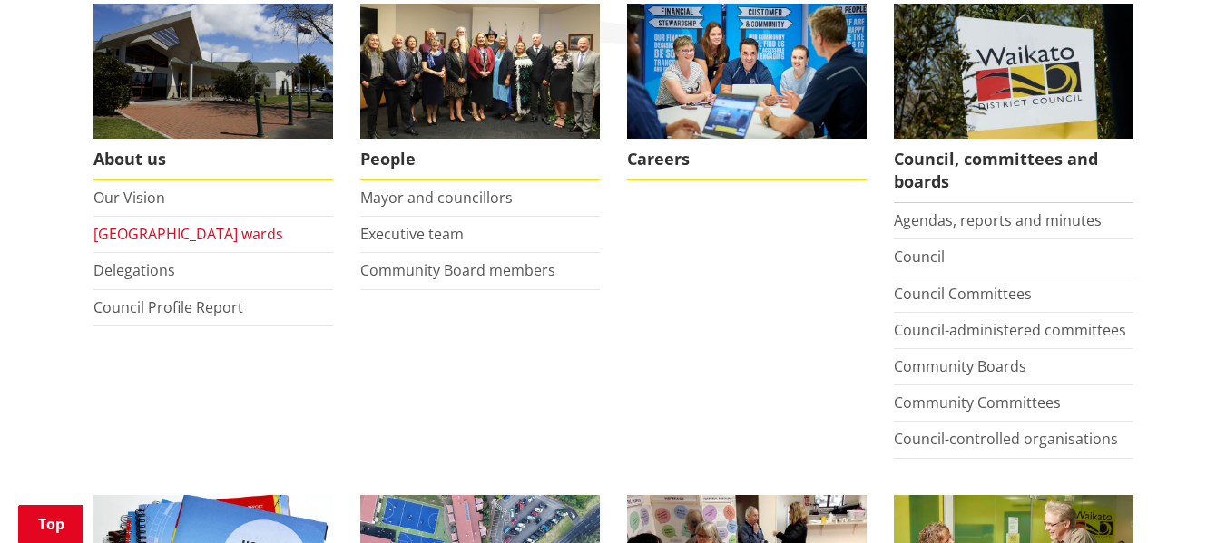
click at [168, 238] on link "[GEOGRAPHIC_DATA] wards" at bounding box center [188, 234] width 190 height 20
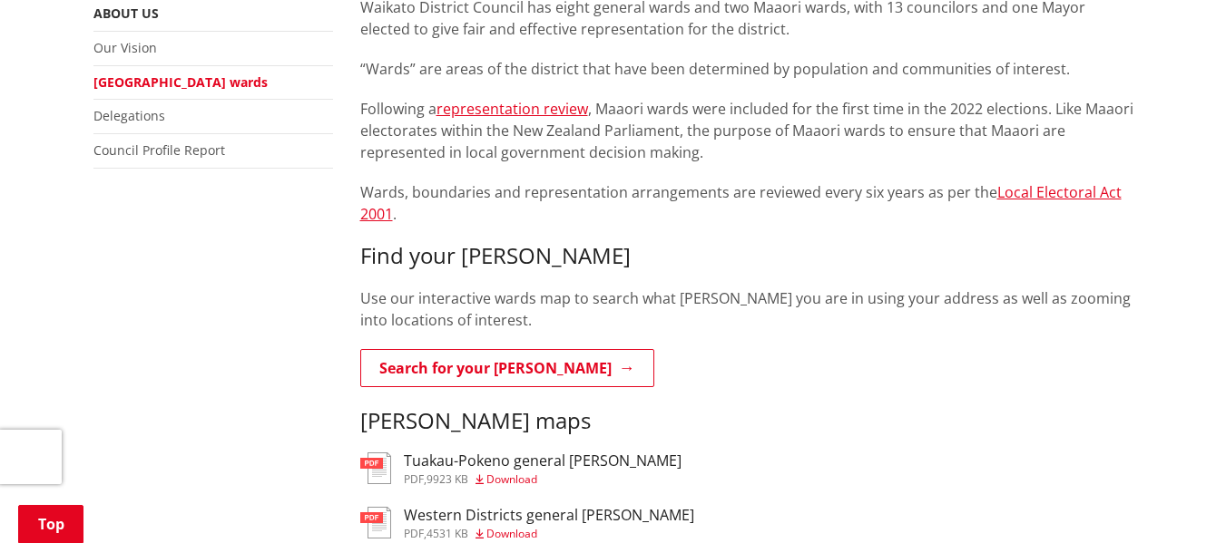
scroll to position [363, 0]
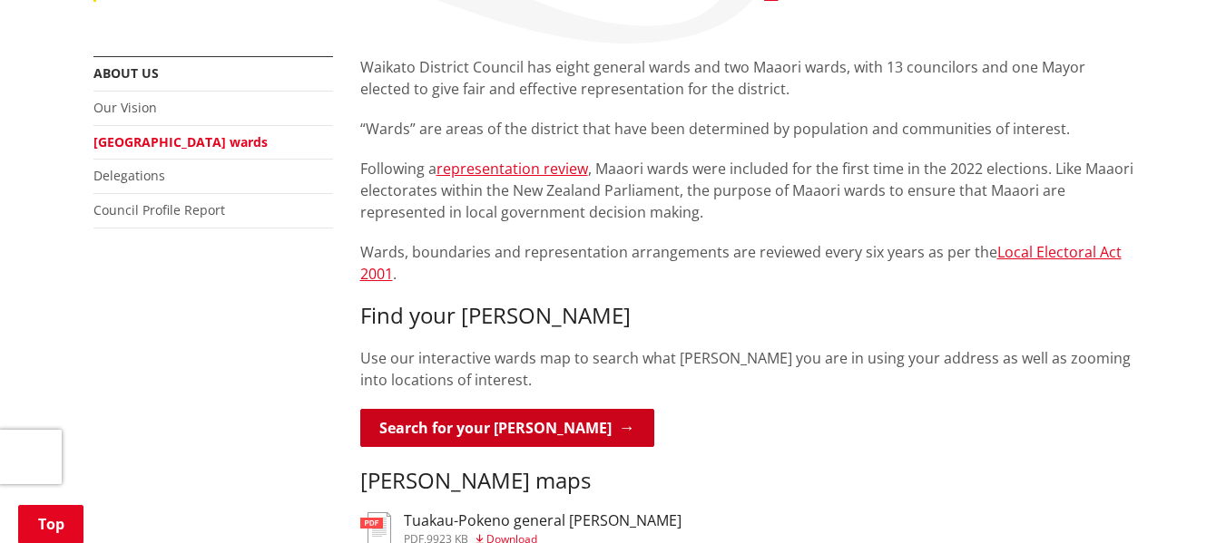
click at [521, 409] on link "Search for your [PERSON_NAME]" at bounding box center [507, 428] width 294 height 38
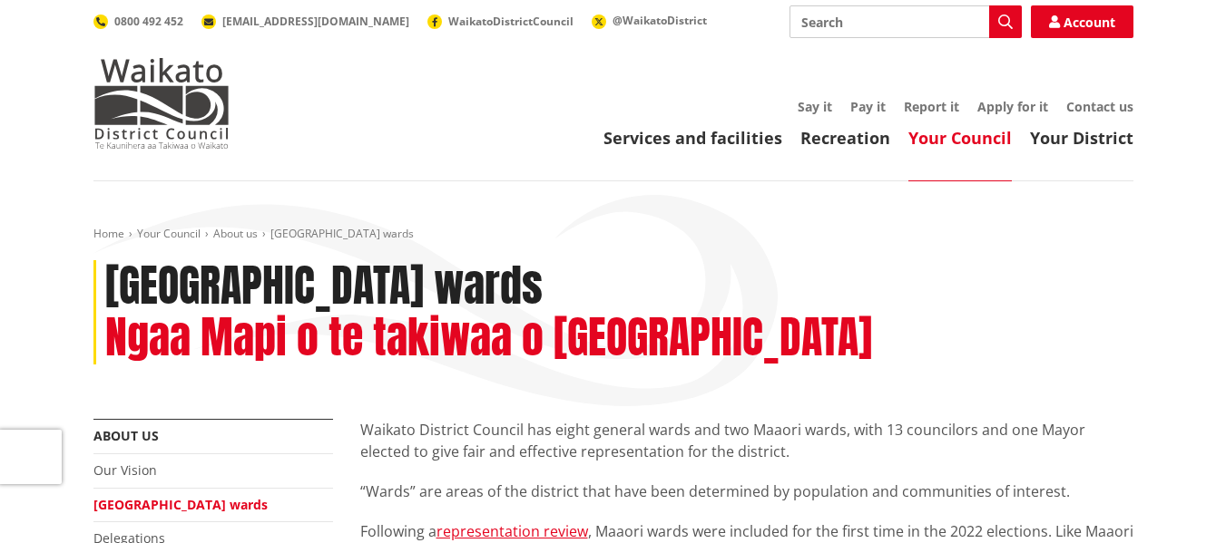
scroll to position [363, 0]
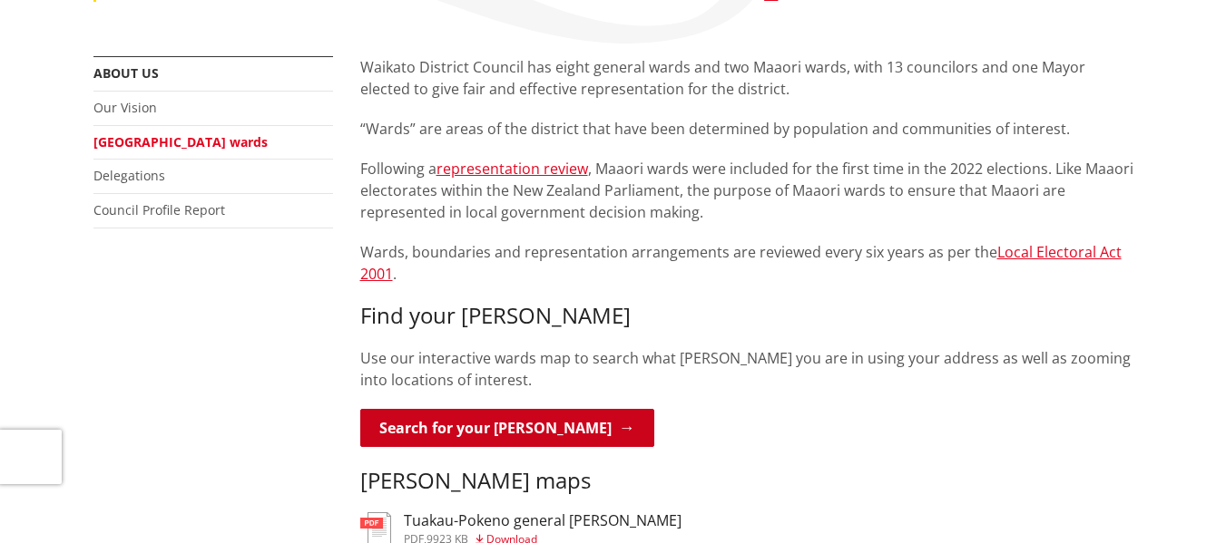
click at [517, 409] on link "Search for your ward" at bounding box center [507, 428] width 294 height 38
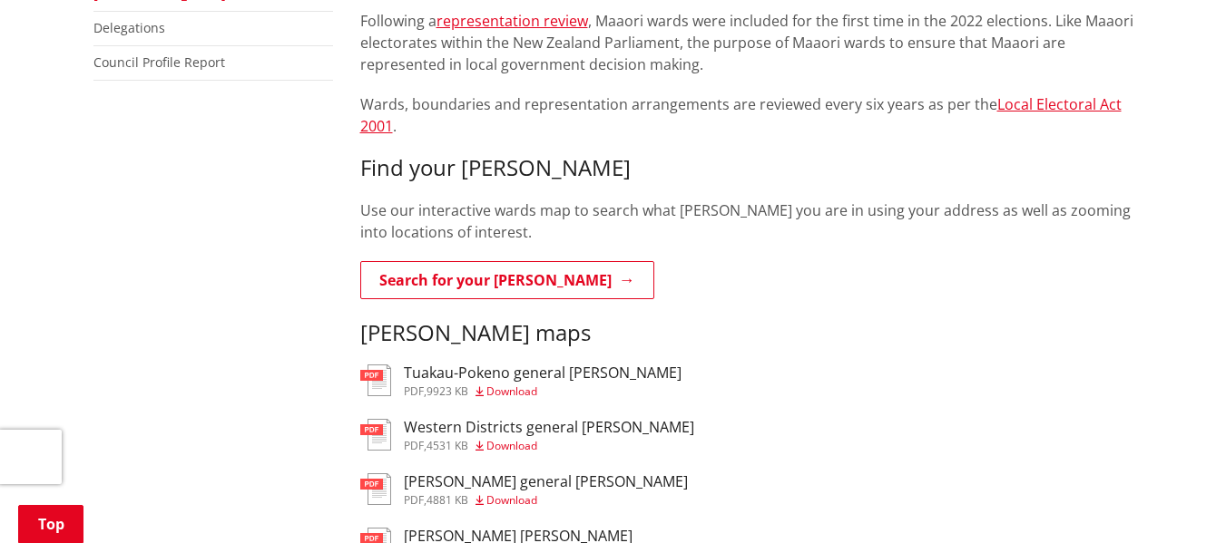
scroll to position [544, 0]
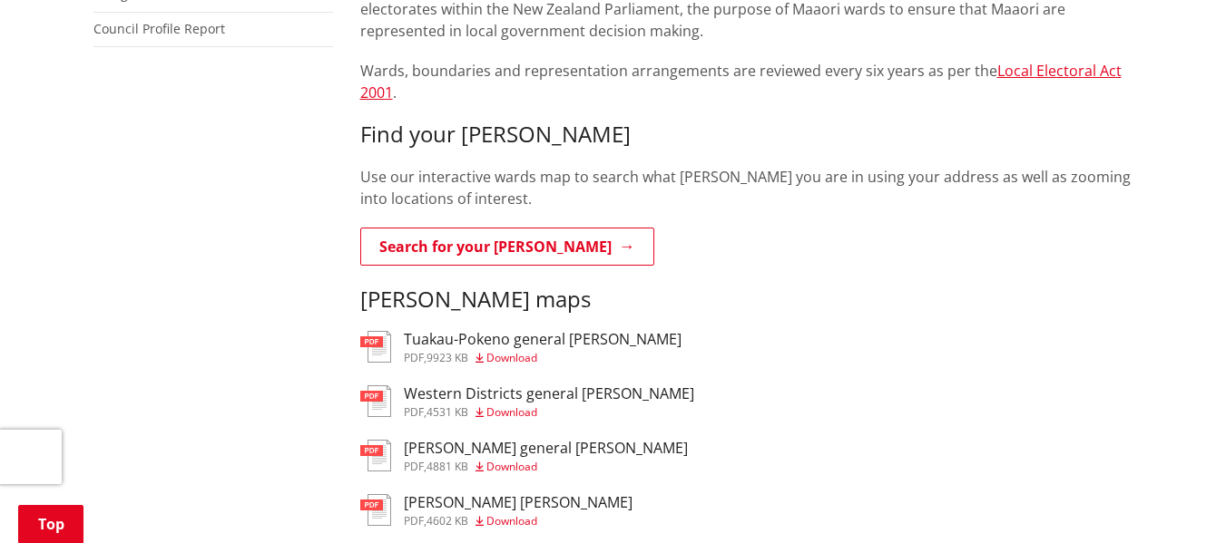
click at [447, 386] on h3 "Western Districts general ward" at bounding box center [549, 394] width 290 height 17
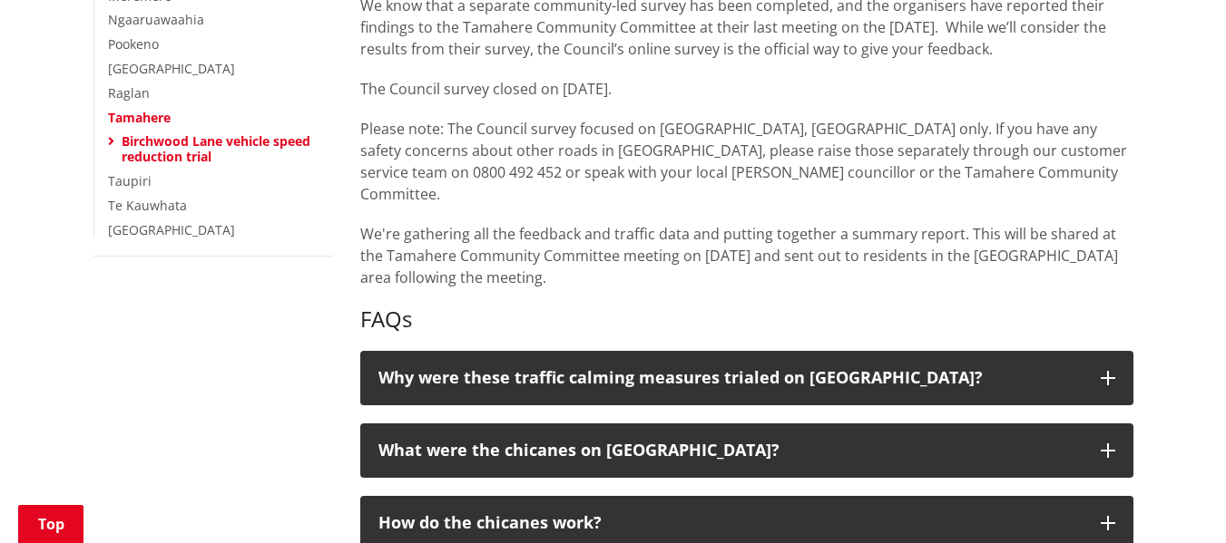
scroll to position [454, 0]
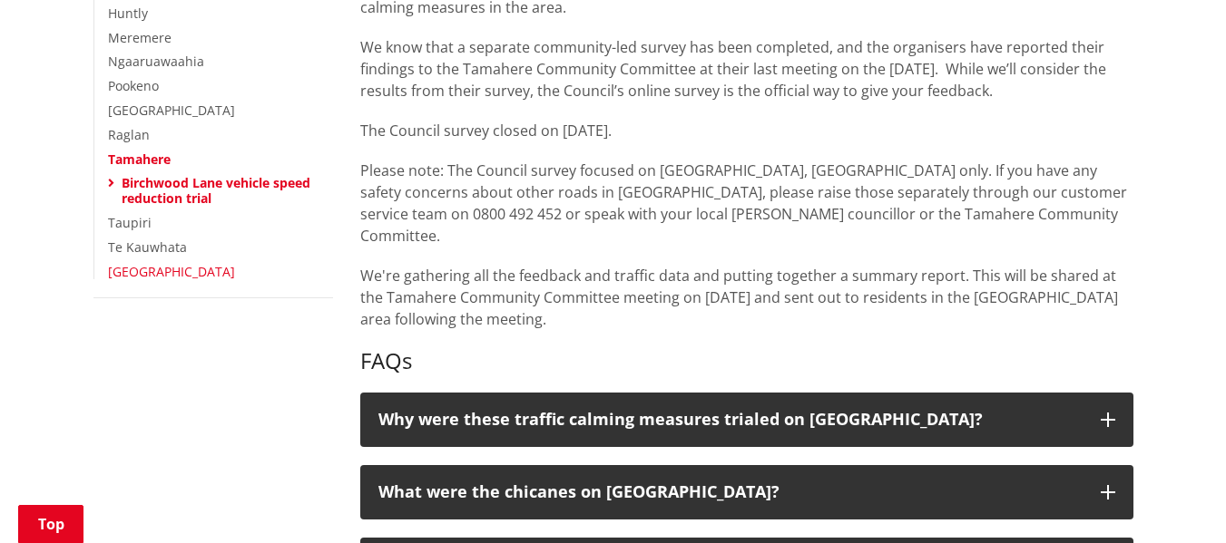
click at [134, 272] on link "[GEOGRAPHIC_DATA]" at bounding box center [171, 271] width 127 height 17
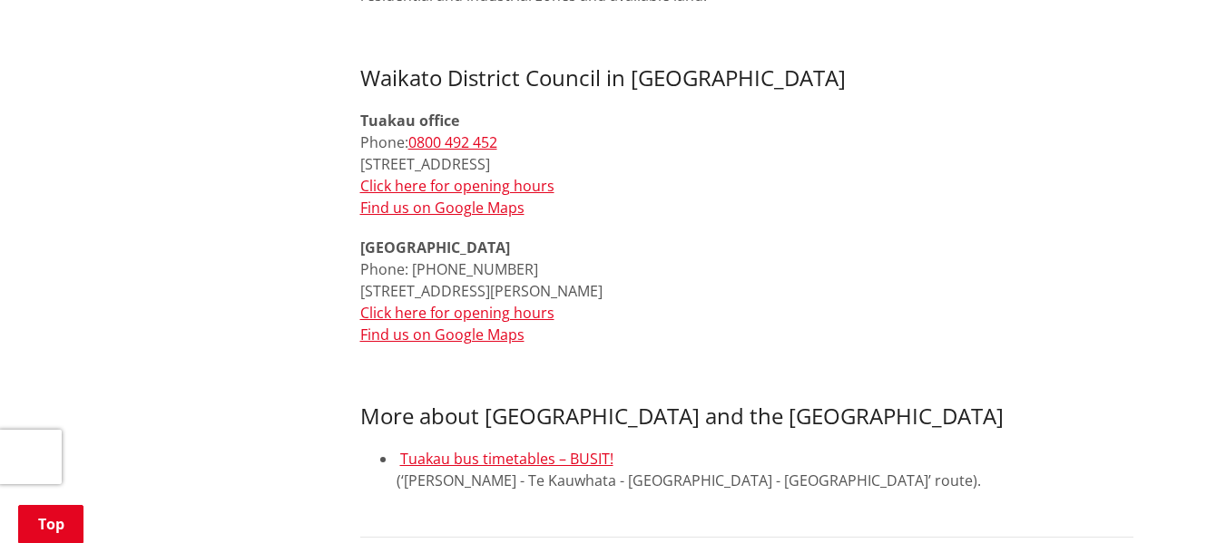
scroll to position [998, 0]
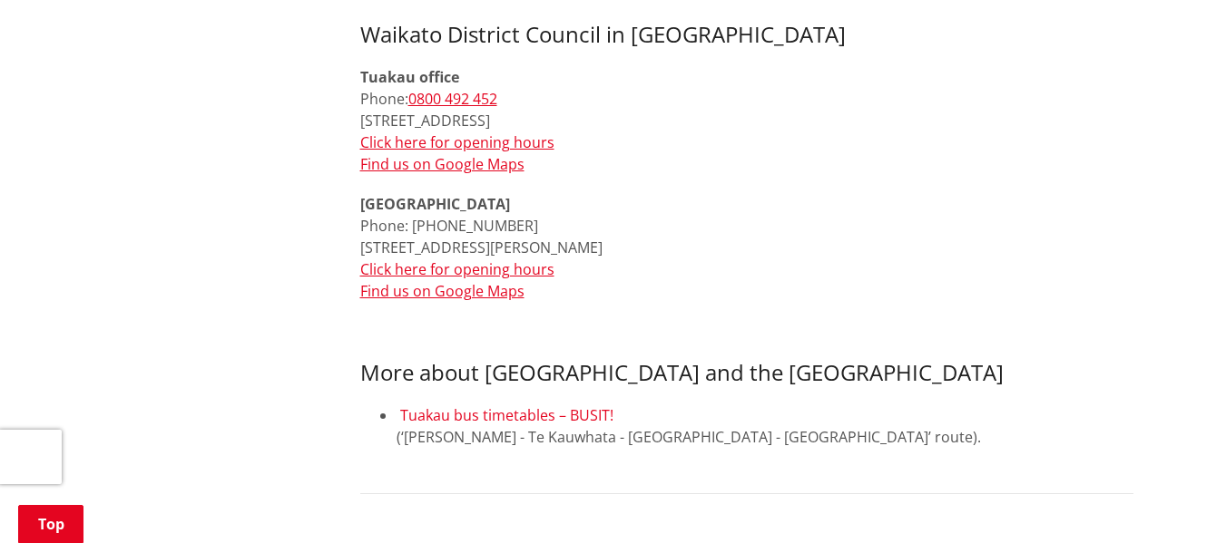
click at [457, 417] on link "Tuakau bus timetables – BUSIT!" at bounding box center [506, 415] width 213 height 20
